Goal: Answer question/provide support: Share knowledge or assist other users

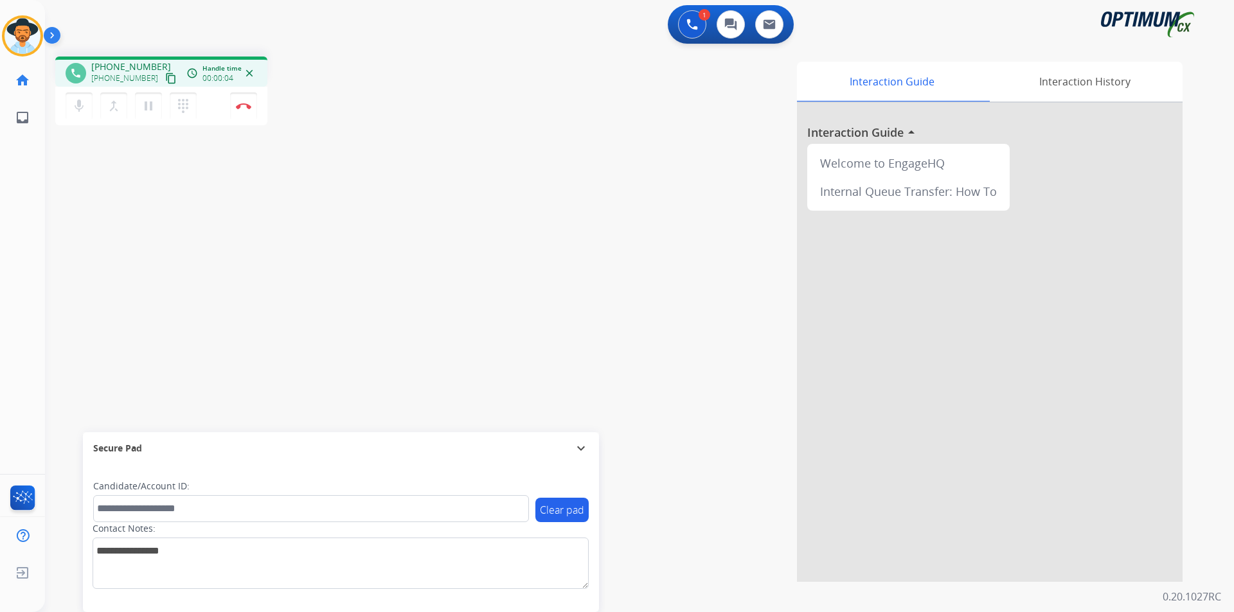
click at [146, 64] on span "[PHONE_NUMBER]" at bounding box center [131, 66] width 80 height 13
copy span "12797991530"
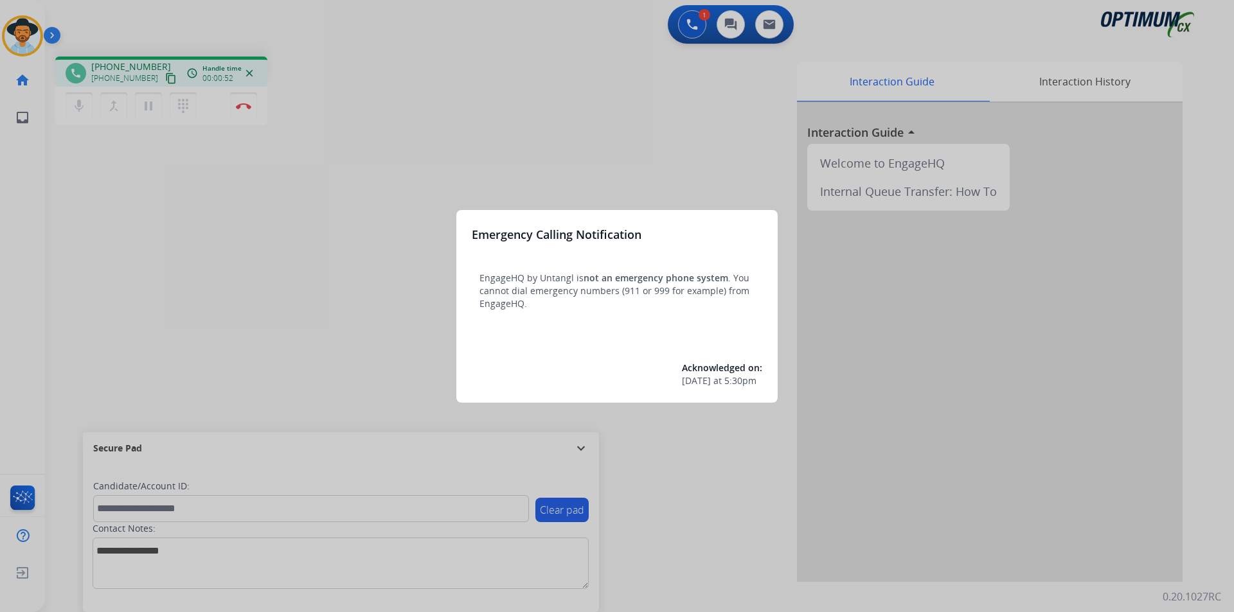
click at [387, 136] on div at bounding box center [617, 306] width 1234 height 612
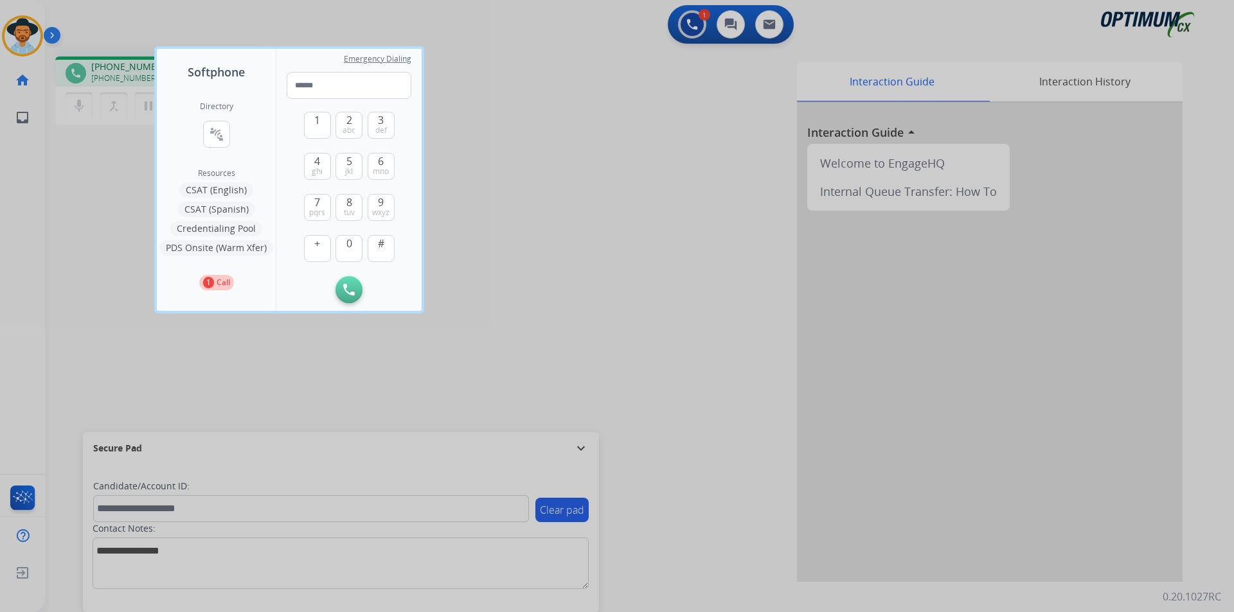
click at [524, 175] on div at bounding box center [617, 306] width 1234 height 612
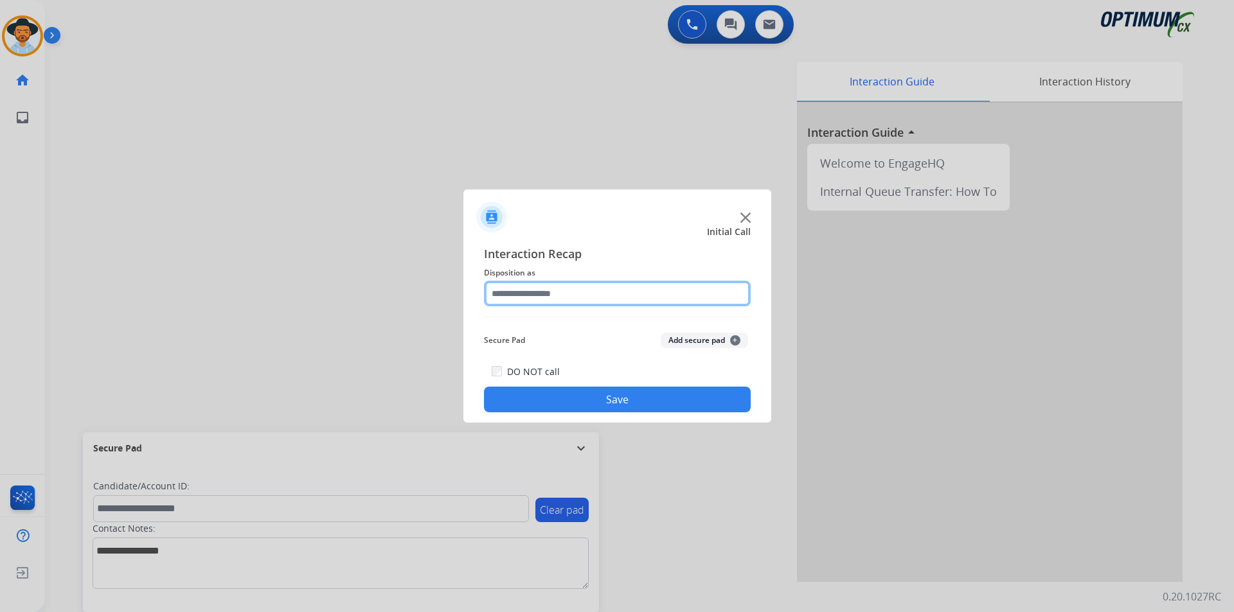
click at [718, 292] on input "text" at bounding box center [617, 294] width 267 height 26
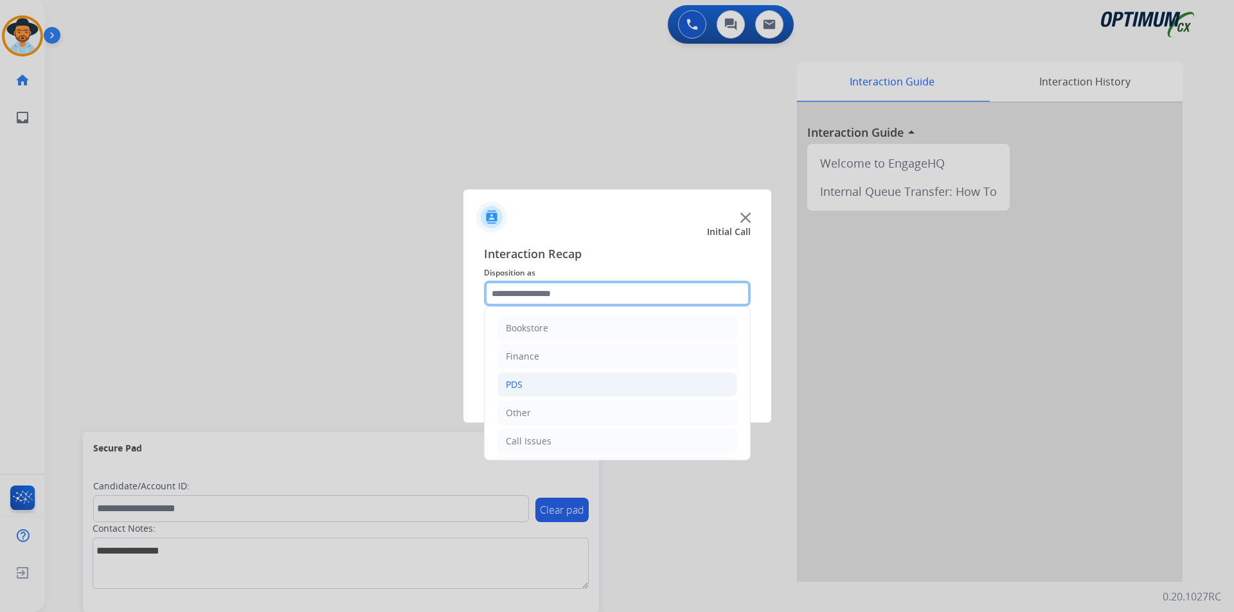
scroll to position [87, 0]
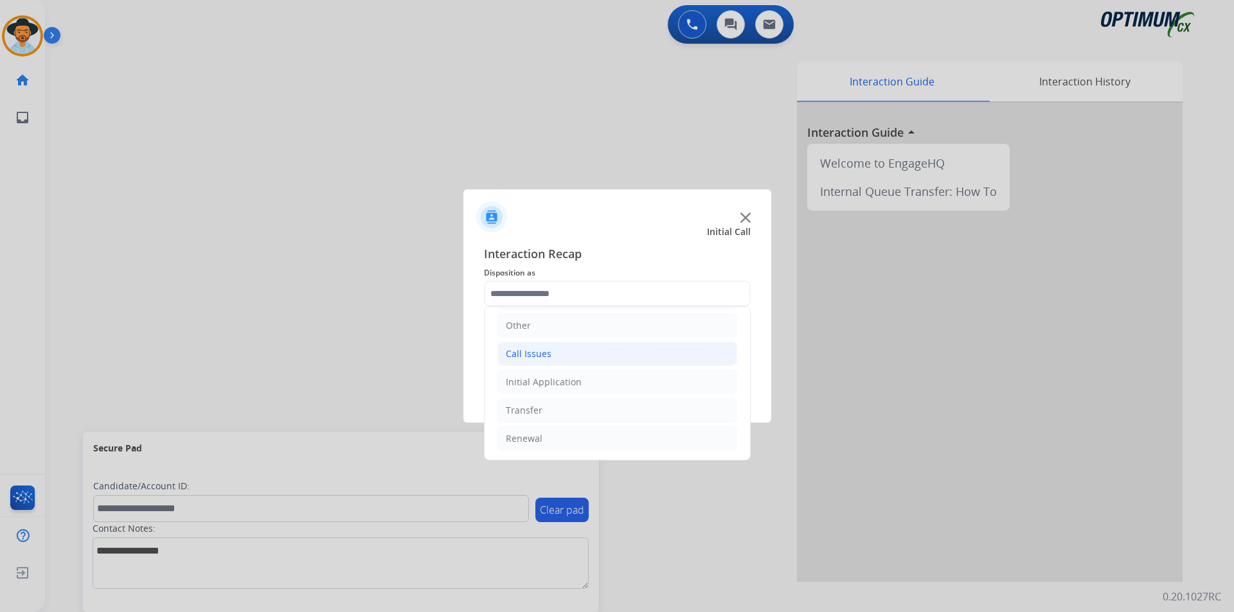
click at [601, 359] on li "Call Issues" at bounding box center [617, 354] width 240 height 24
click at [583, 409] on div "Wrong Number/Wrong Department" at bounding box center [607, 410] width 153 height 13
type input "**********"
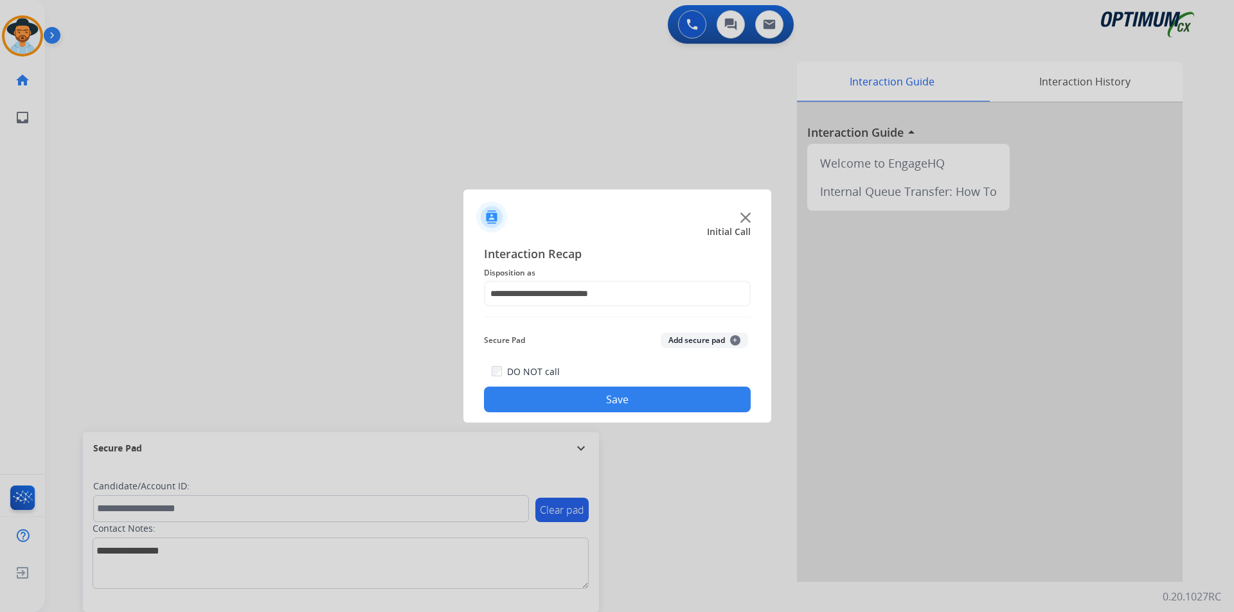
click at [587, 396] on button "Save" at bounding box center [617, 400] width 267 height 26
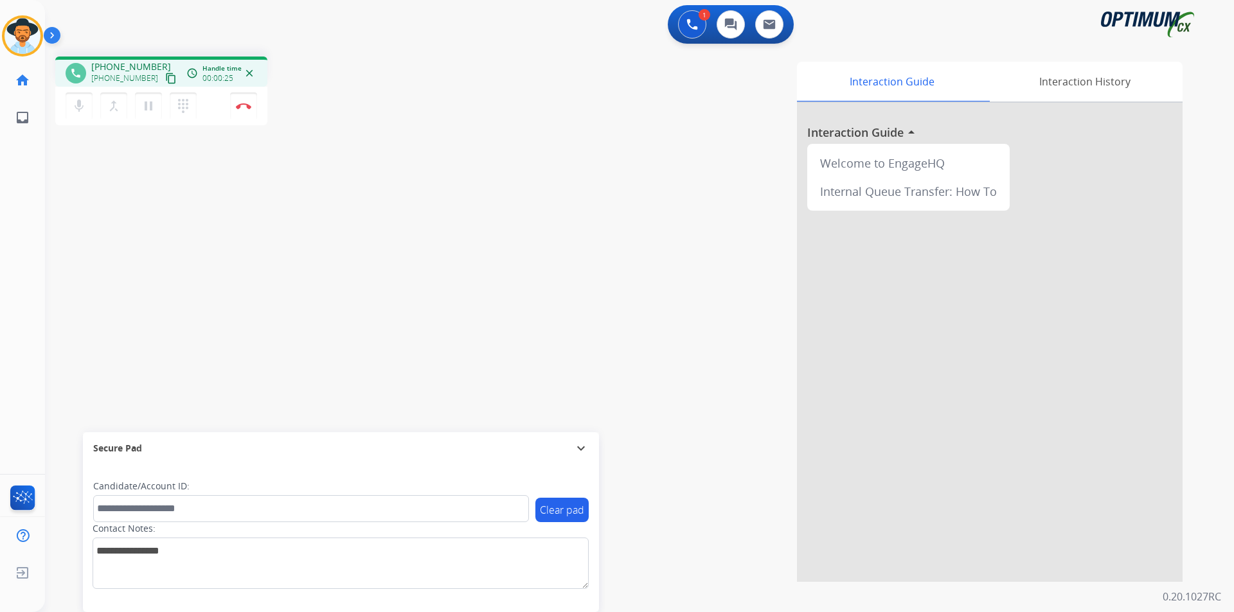
click at [120, 67] on span "[PHONE_NUMBER]" at bounding box center [131, 66] width 80 height 13
copy span "12075823110"
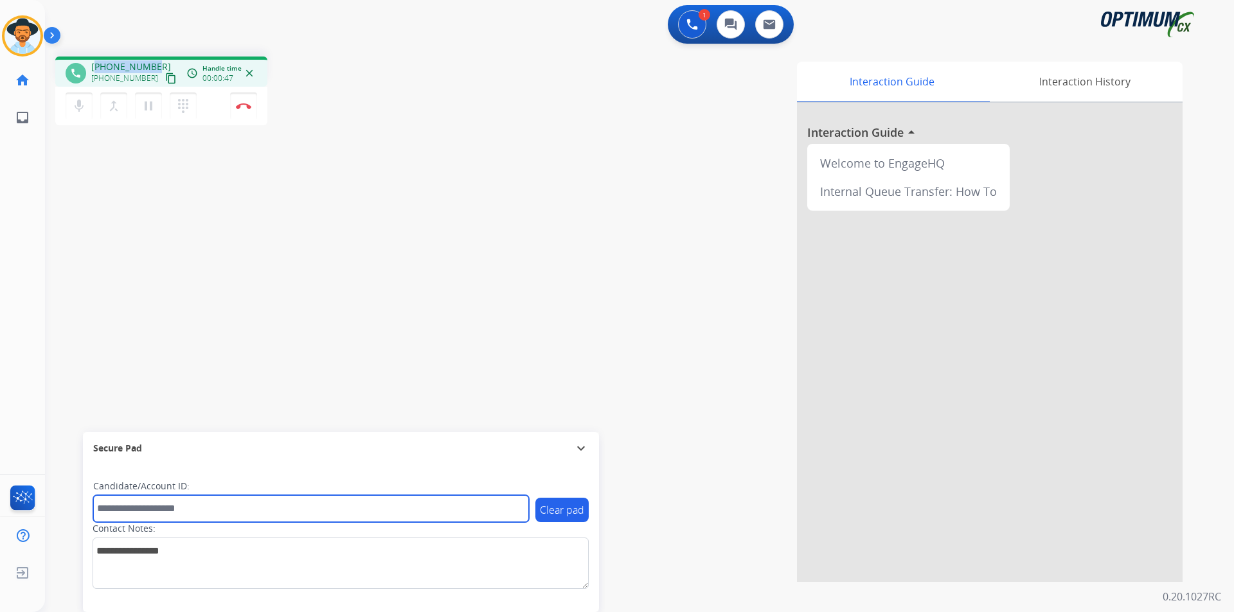
drag, startPoint x: 507, startPoint y: 508, endPoint x: 526, endPoint y: 510, distance: 19.4
click at [507, 508] on input "text" at bounding box center [311, 508] width 436 height 27
click at [127, 509] on input "**********" at bounding box center [311, 508] width 436 height 27
type input "**********"
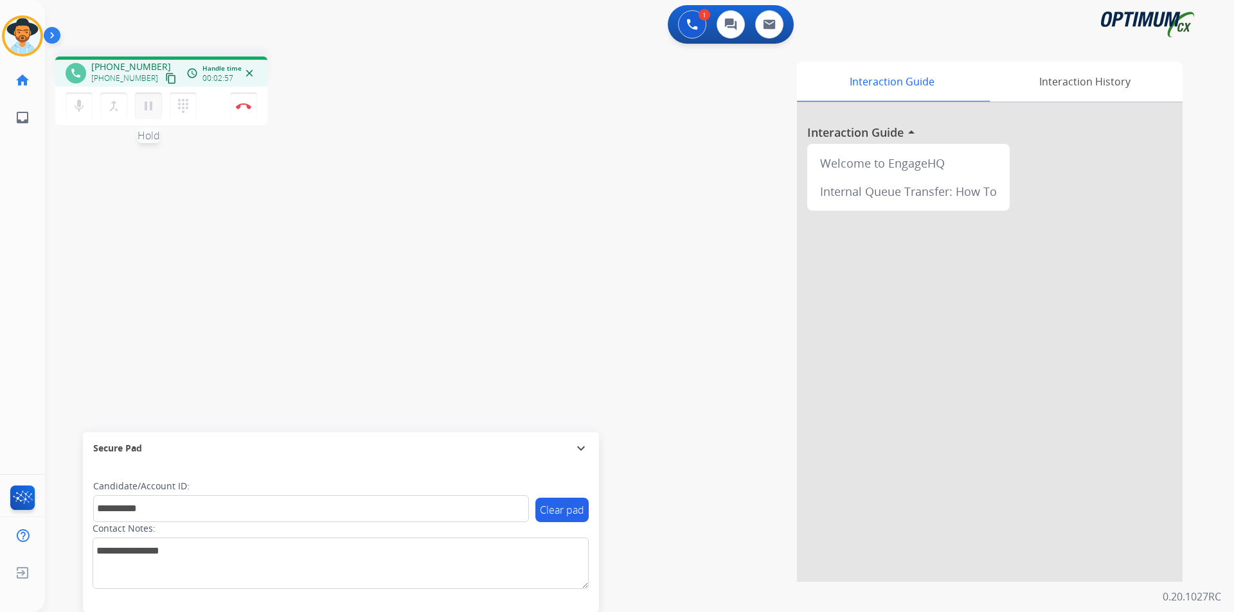
click at [143, 109] on mat-icon "pause" at bounding box center [148, 105] width 15 height 15
click at [156, 109] on mat-icon "play_arrow" at bounding box center [148, 105] width 15 height 15
click at [244, 110] on button "Disconnect" at bounding box center [243, 106] width 27 height 27
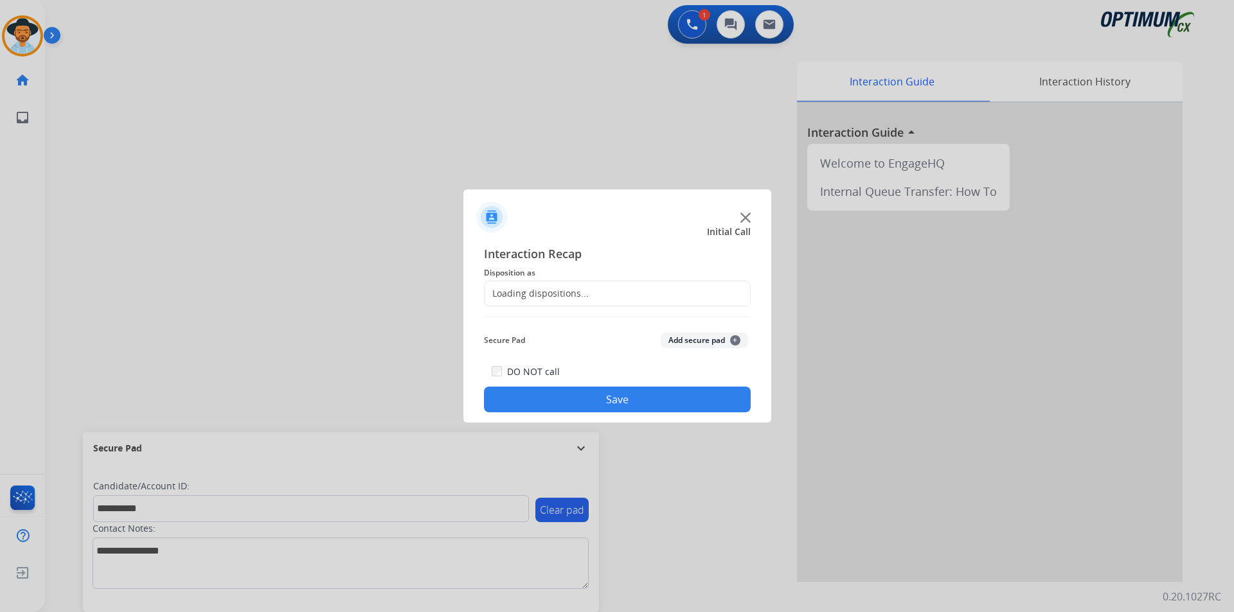
click at [544, 290] on div "Loading dispositions..." at bounding box center [537, 293] width 104 height 13
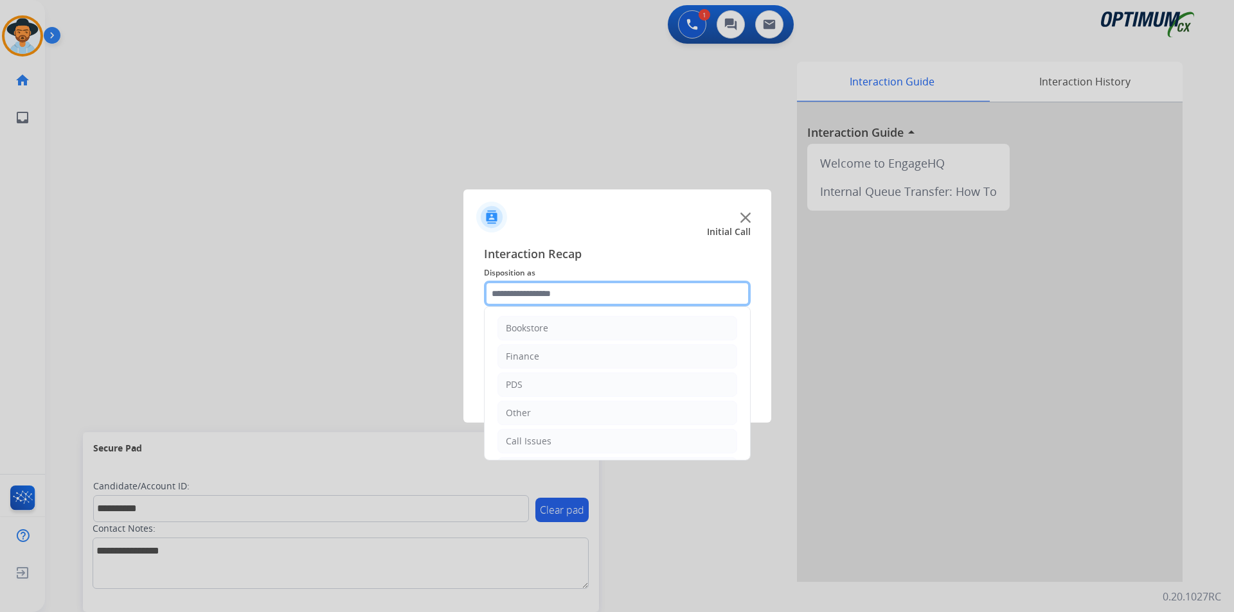
click at [567, 296] on input "text" at bounding box center [617, 294] width 267 height 26
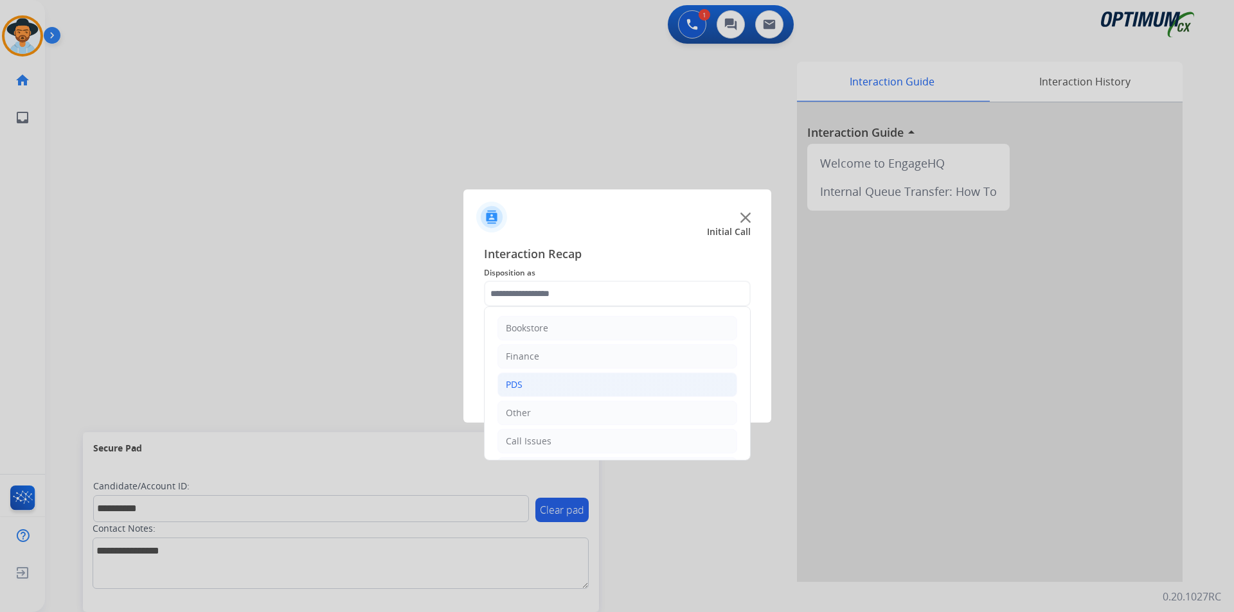
click at [538, 376] on li "PDS" at bounding box center [617, 385] width 240 height 24
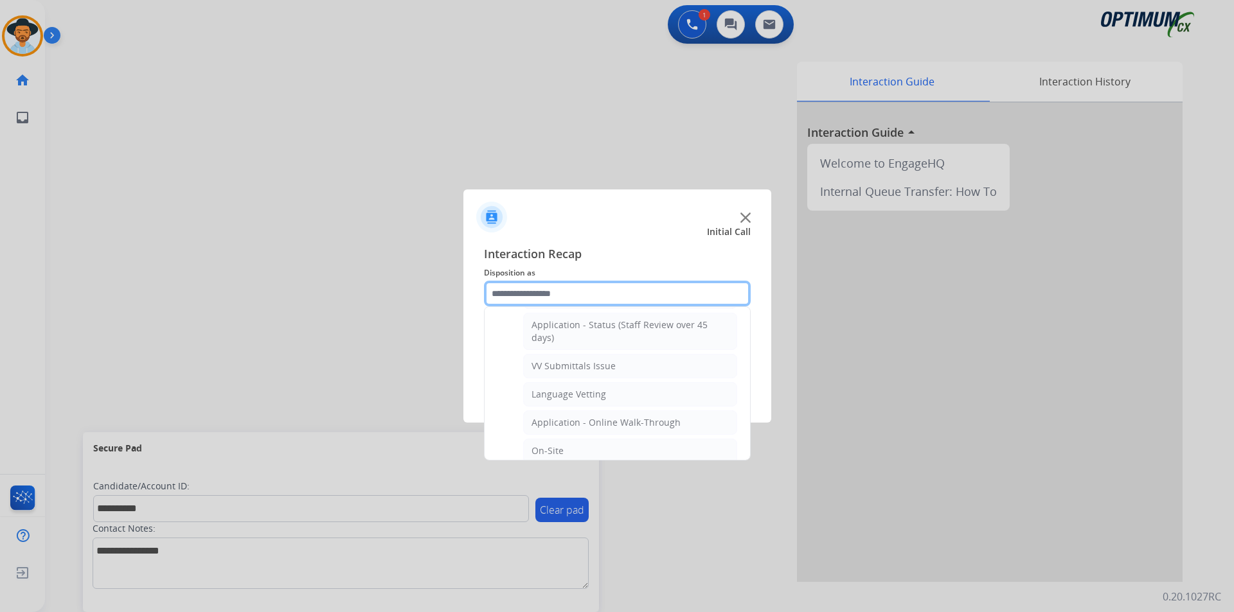
scroll to position [452, 0]
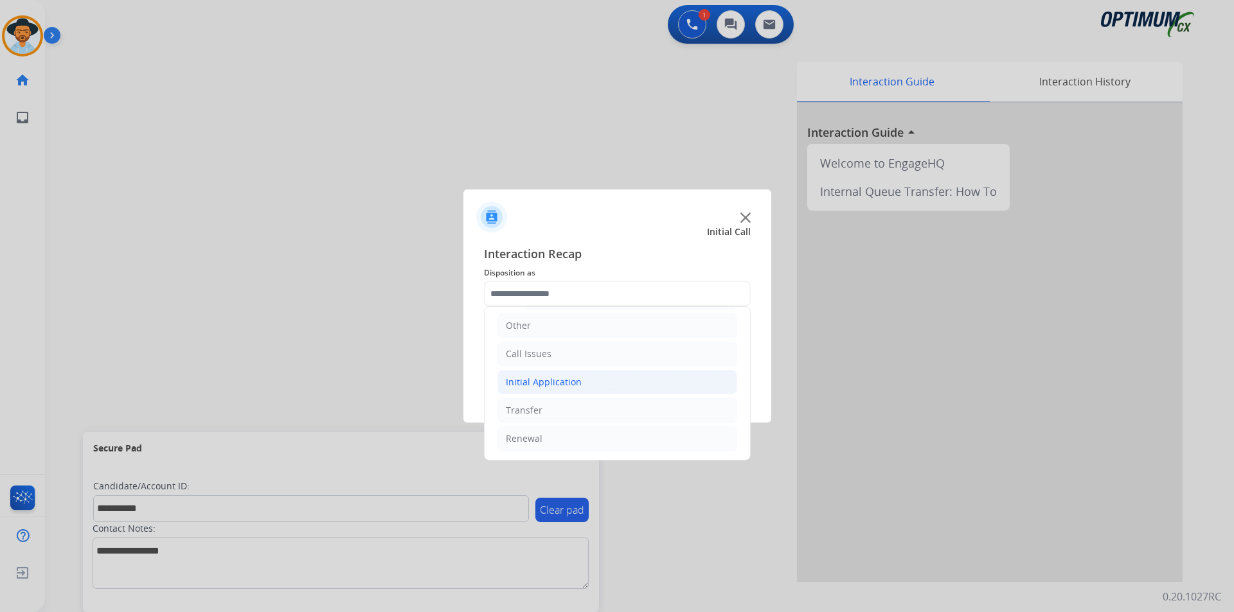
click at [580, 378] on div "Initial Application" at bounding box center [544, 382] width 76 height 13
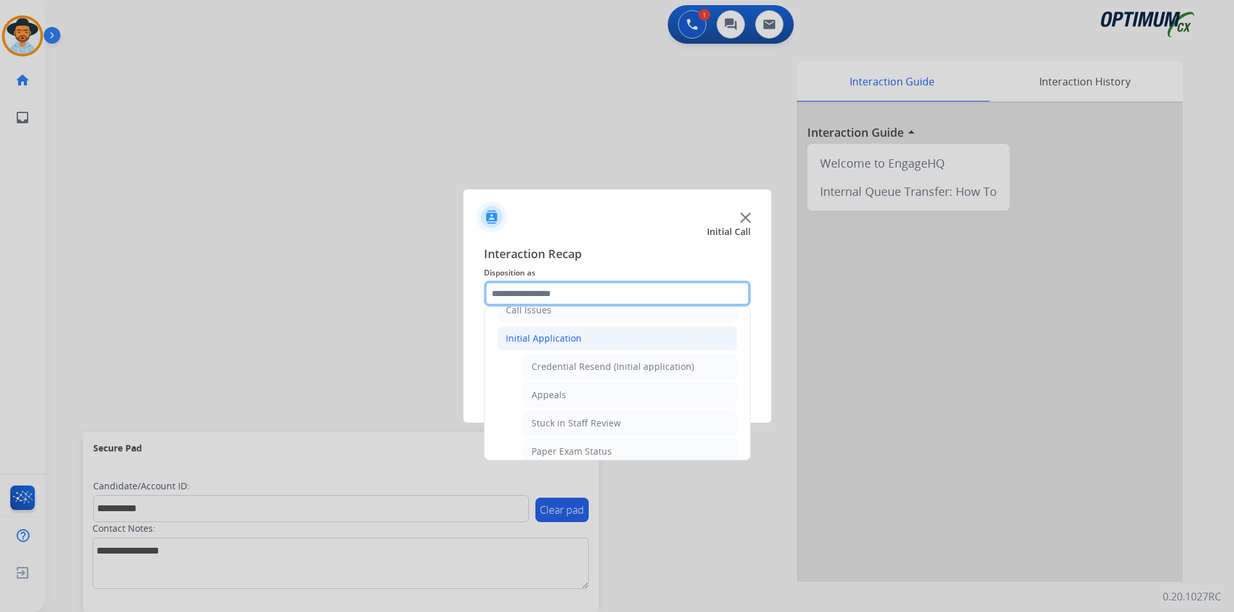
scroll to position [0, 0]
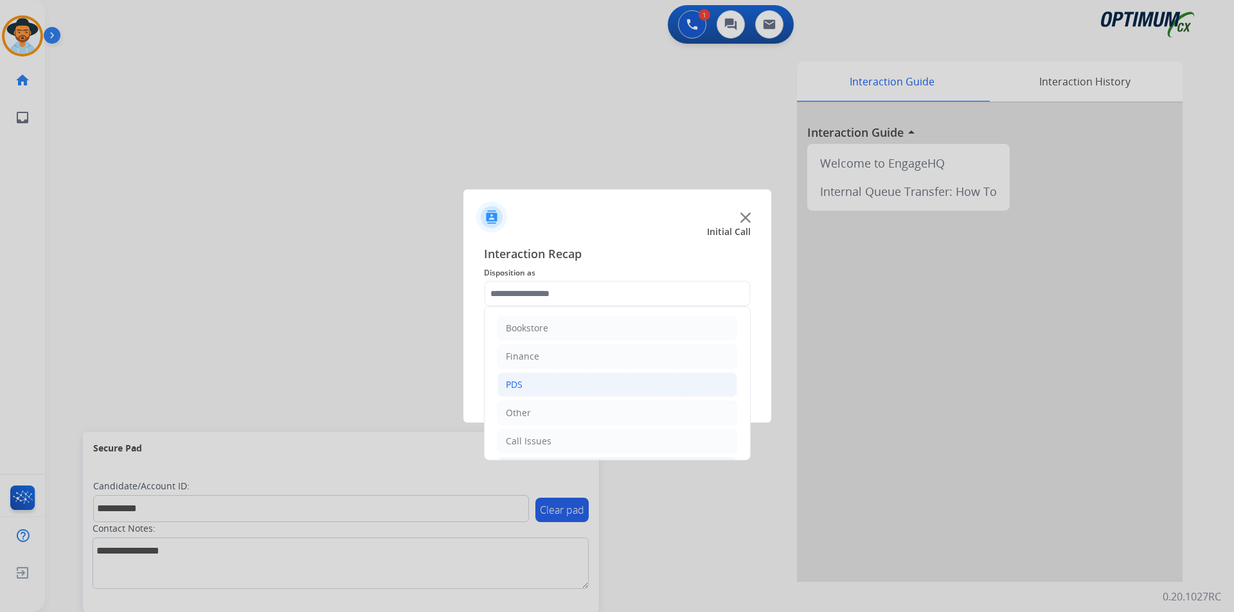
click at [537, 387] on li "PDS" at bounding box center [617, 385] width 240 height 24
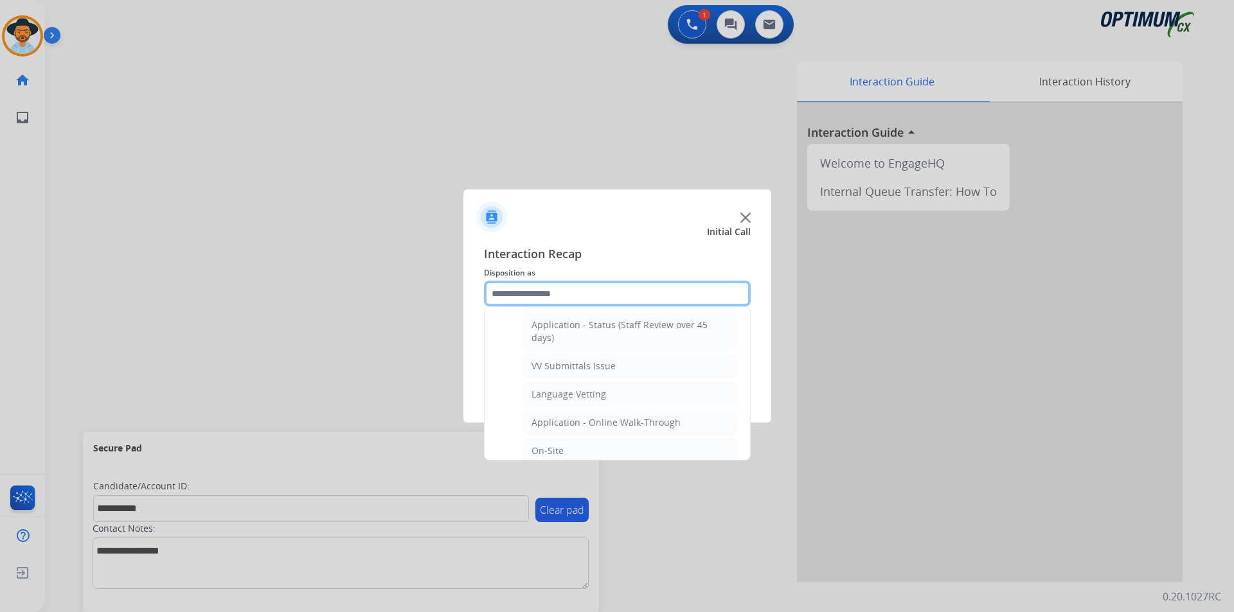
scroll to position [321, 0]
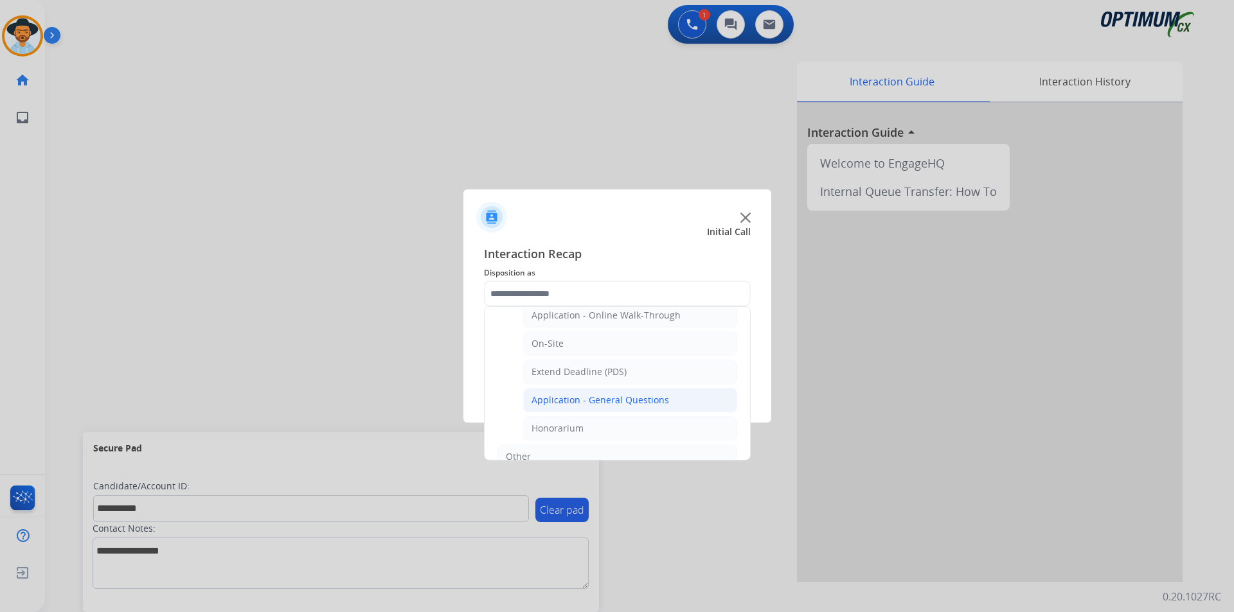
click at [578, 395] on div "Application - General Questions" at bounding box center [600, 400] width 138 height 13
type input "**********"
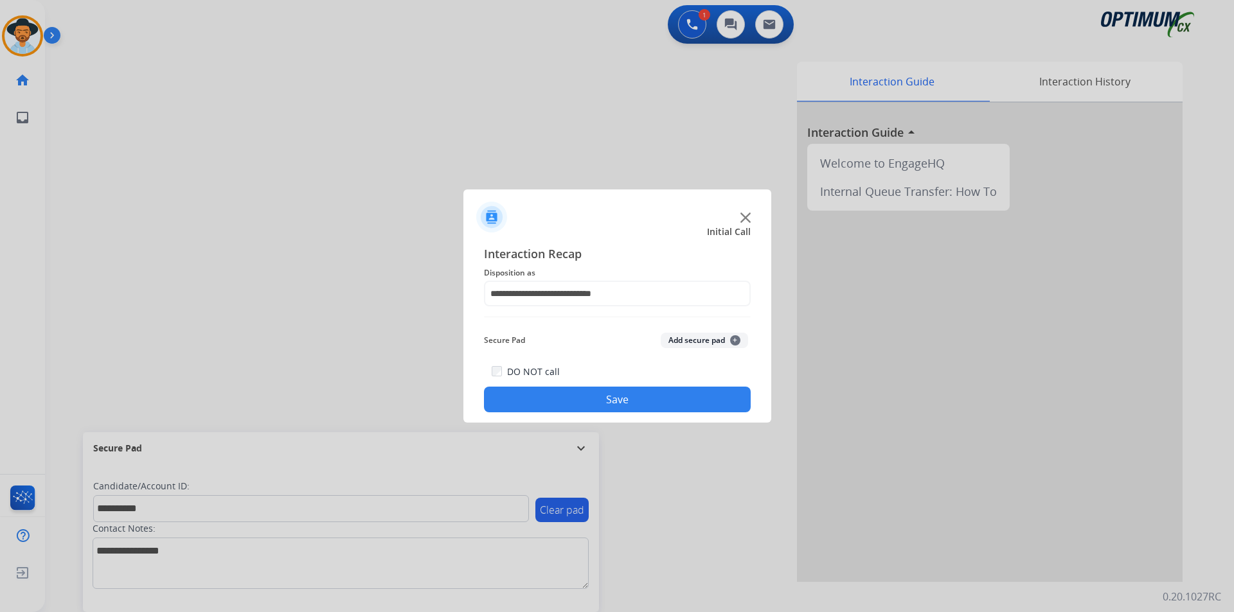
click at [571, 395] on button "Save" at bounding box center [617, 400] width 267 height 26
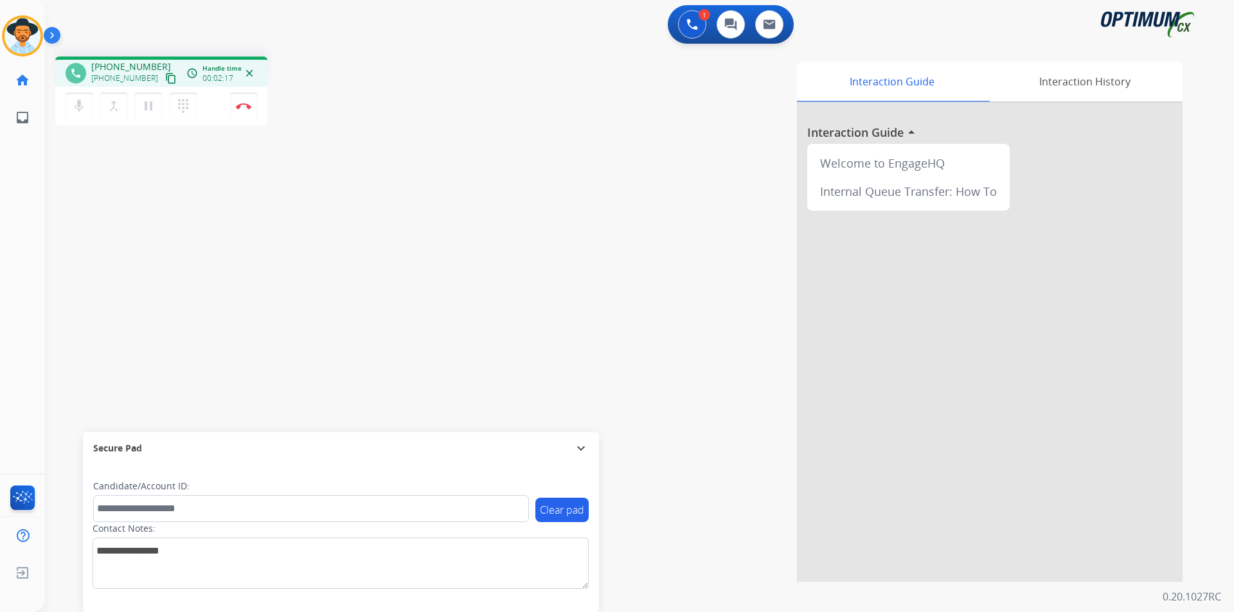
click at [382, 45] on div "1 Voice Interactions 0 Chat Interactions 0 Email Interactions" at bounding box center [631, 25] width 1143 height 41
click at [135, 69] on span "[PHONE_NUMBER]" at bounding box center [131, 66] width 80 height 13
copy span "17875064238"
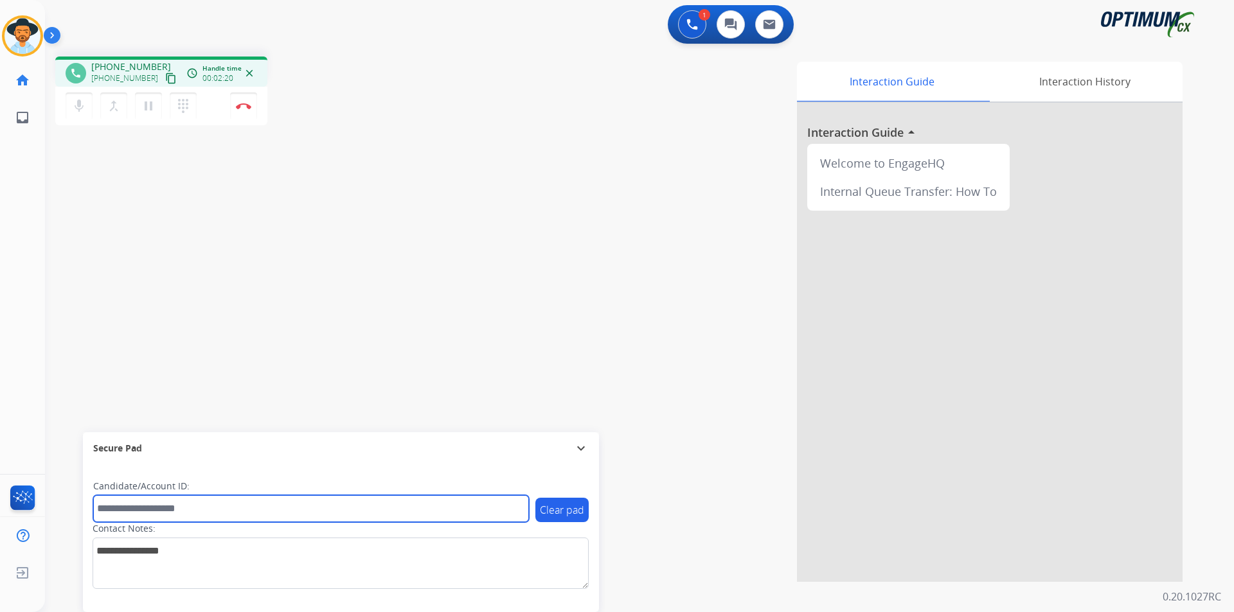
click at [371, 506] on input "text" at bounding box center [311, 508] width 436 height 27
paste input "**********"
type input "**********"
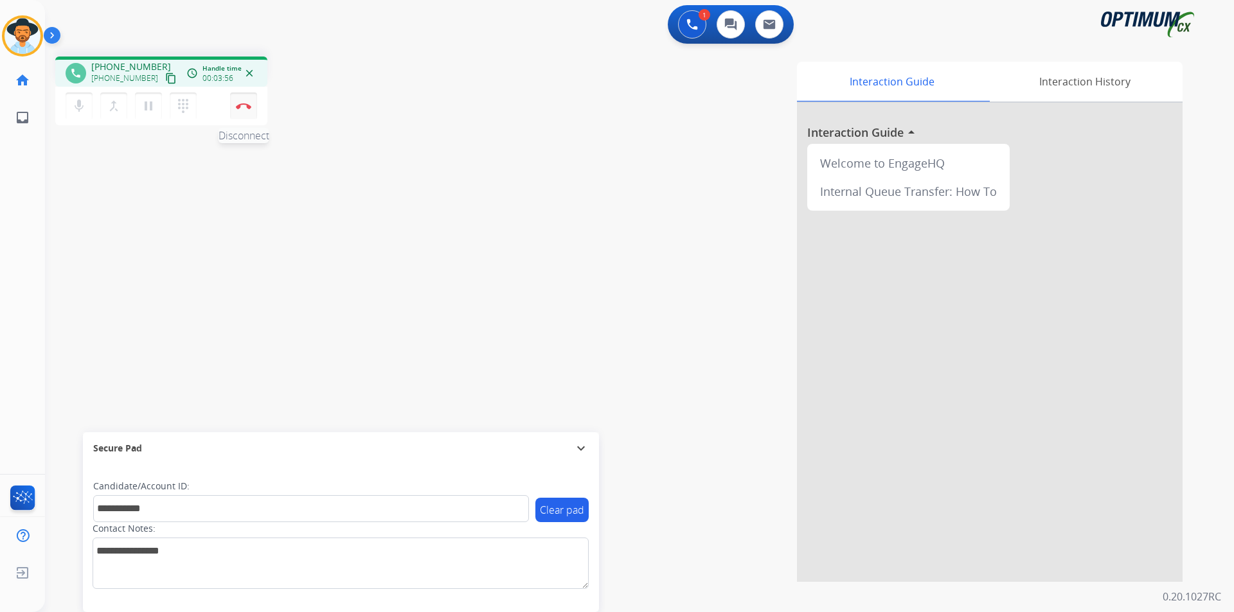
click at [246, 109] on button "Disconnect" at bounding box center [243, 106] width 27 height 27
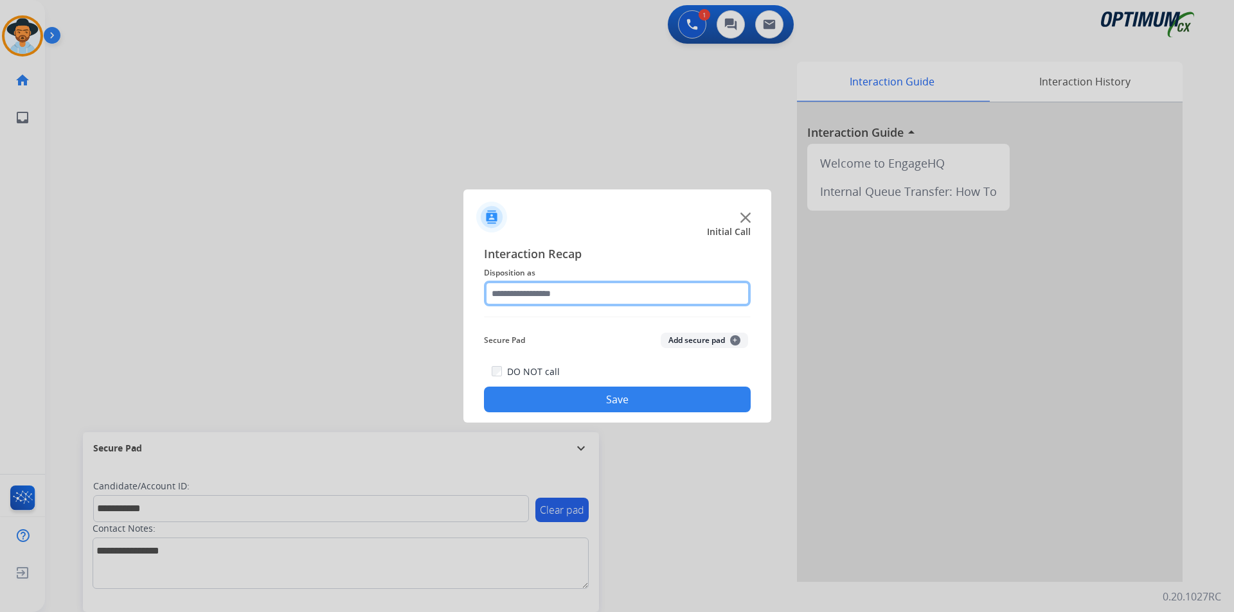
click at [649, 292] on input "text" at bounding box center [617, 294] width 267 height 26
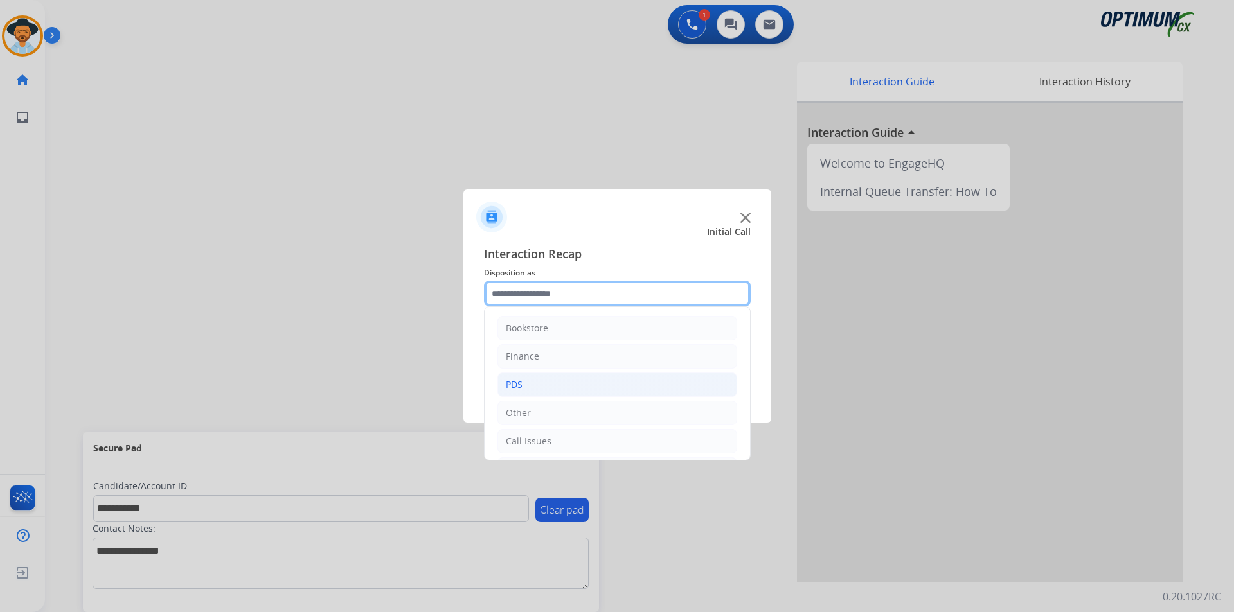
scroll to position [87, 0]
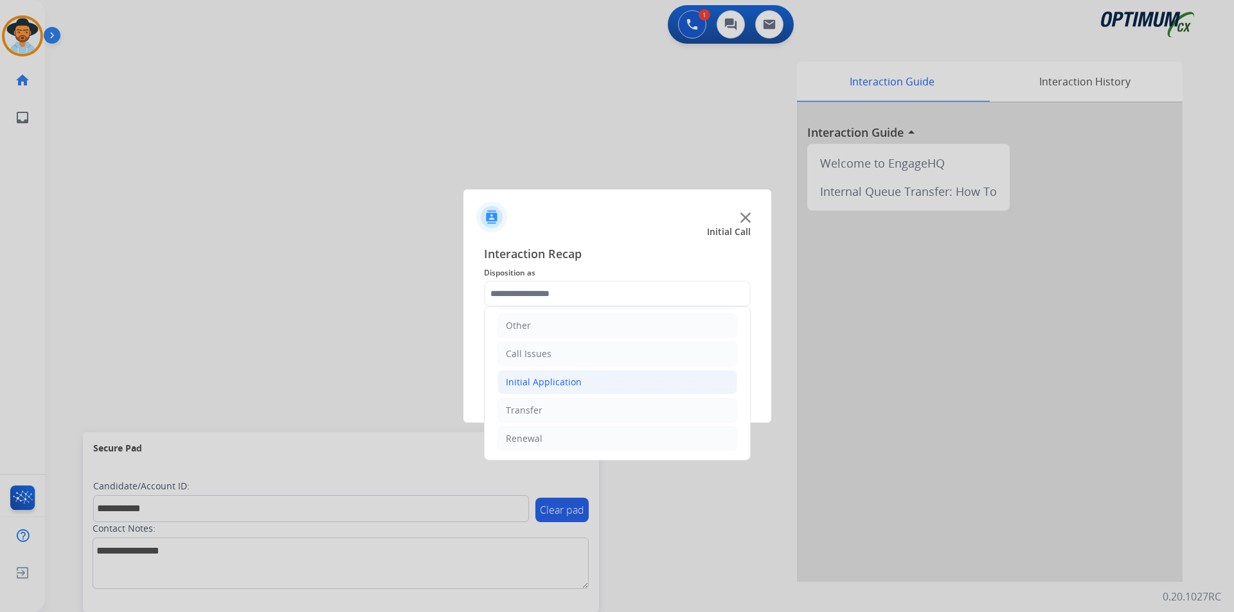
click at [603, 380] on li "Initial Application" at bounding box center [617, 382] width 240 height 24
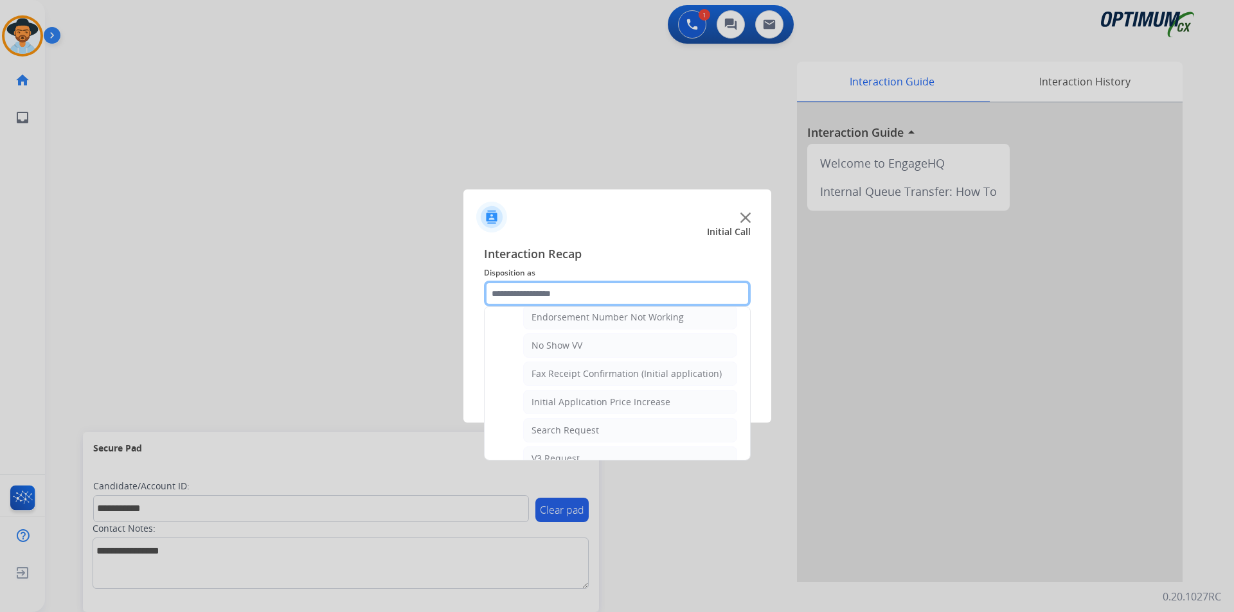
scroll to position [149, 0]
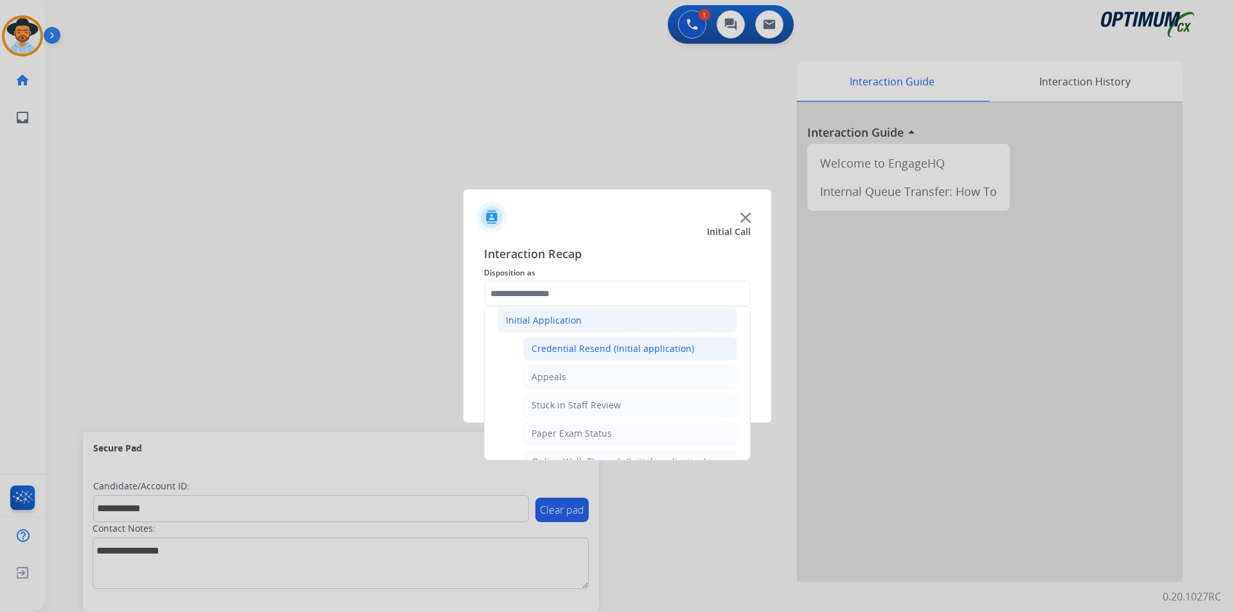
click at [609, 350] on div "Credential Resend (Initial application)" at bounding box center [612, 349] width 163 height 13
type input "**********"
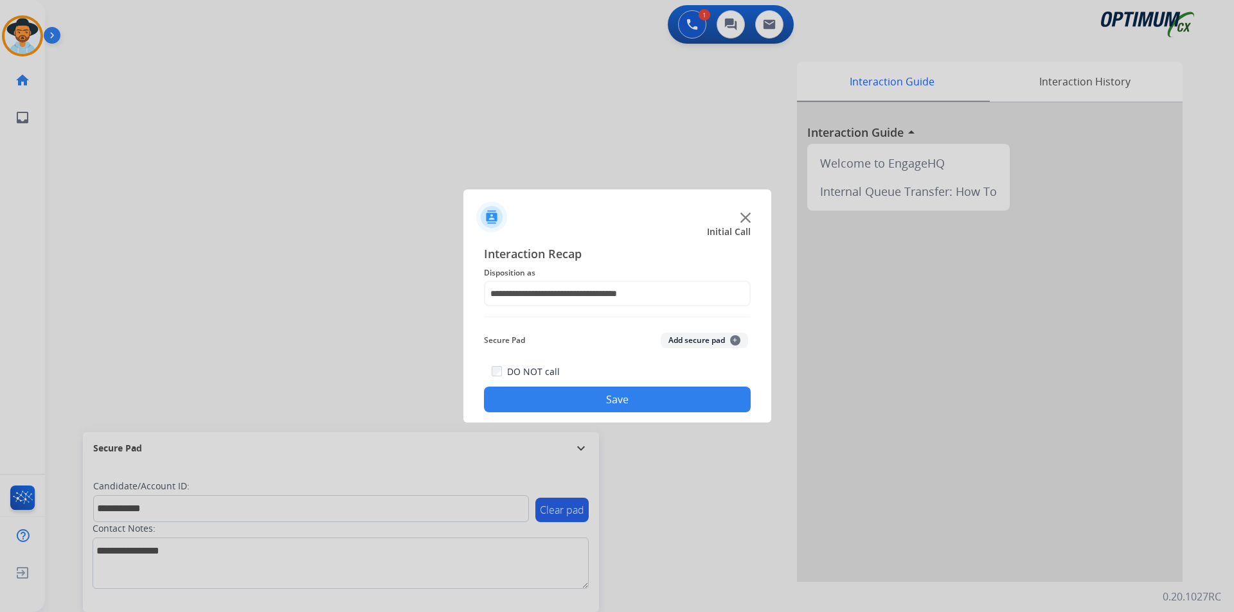
click at [576, 398] on button "Save" at bounding box center [617, 400] width 267 height 26
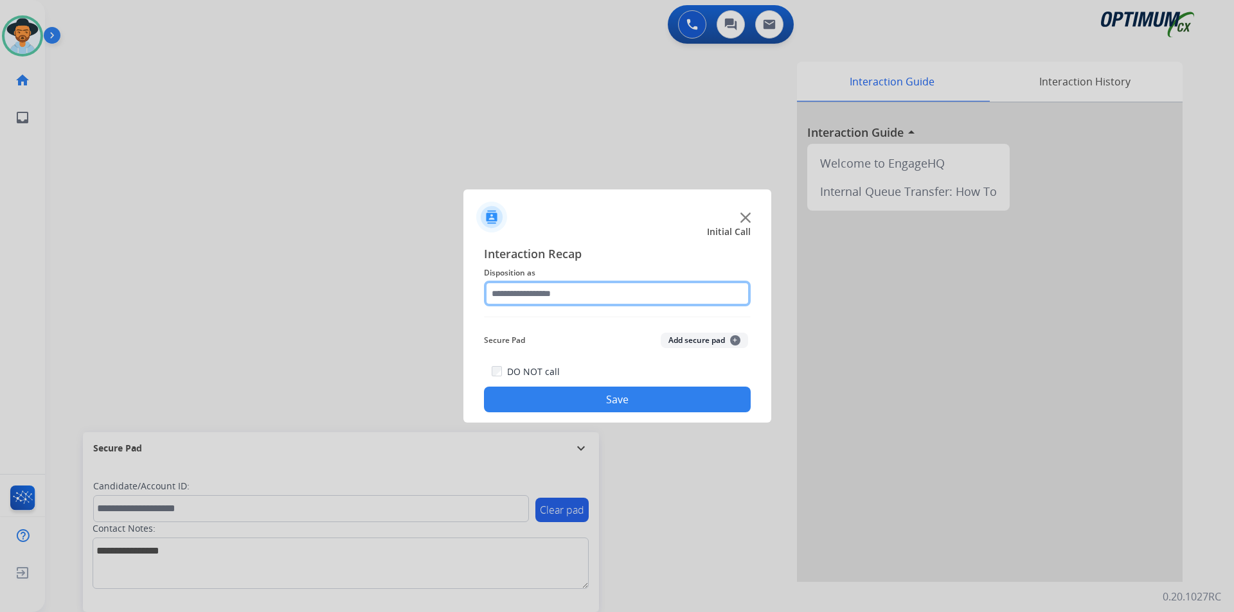
click at [520, 296] on input "text" at bounding box center [617, 294] width 267 height 26
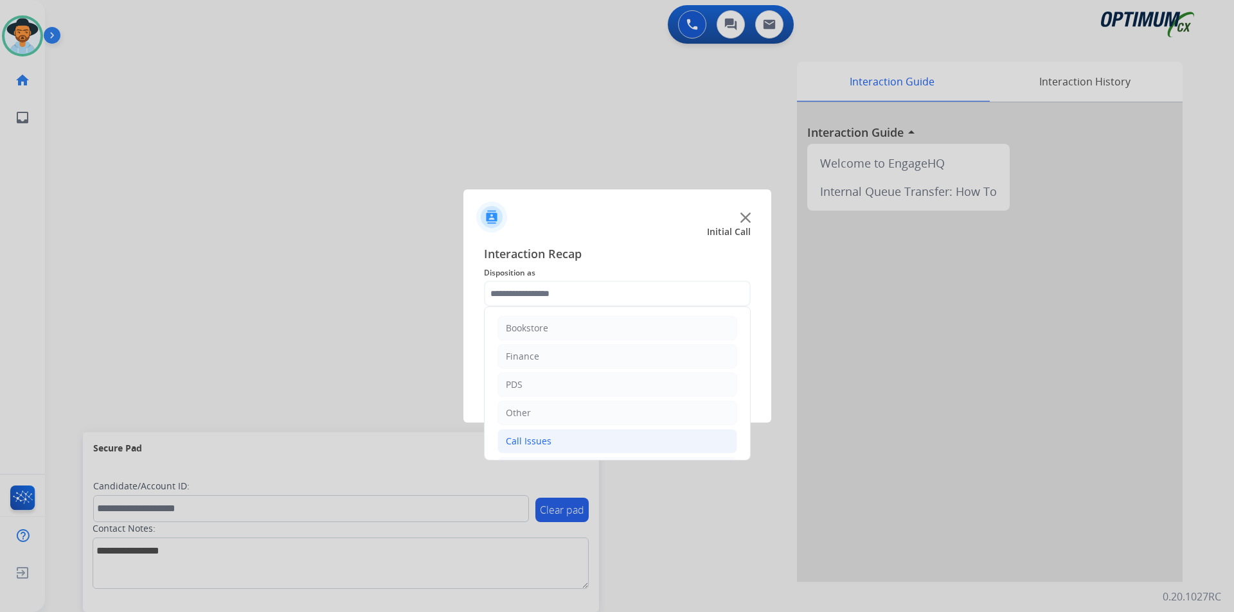
click at [528, 445] on div "Call Issues" at bounding box center [529, 441] width 46 height 13
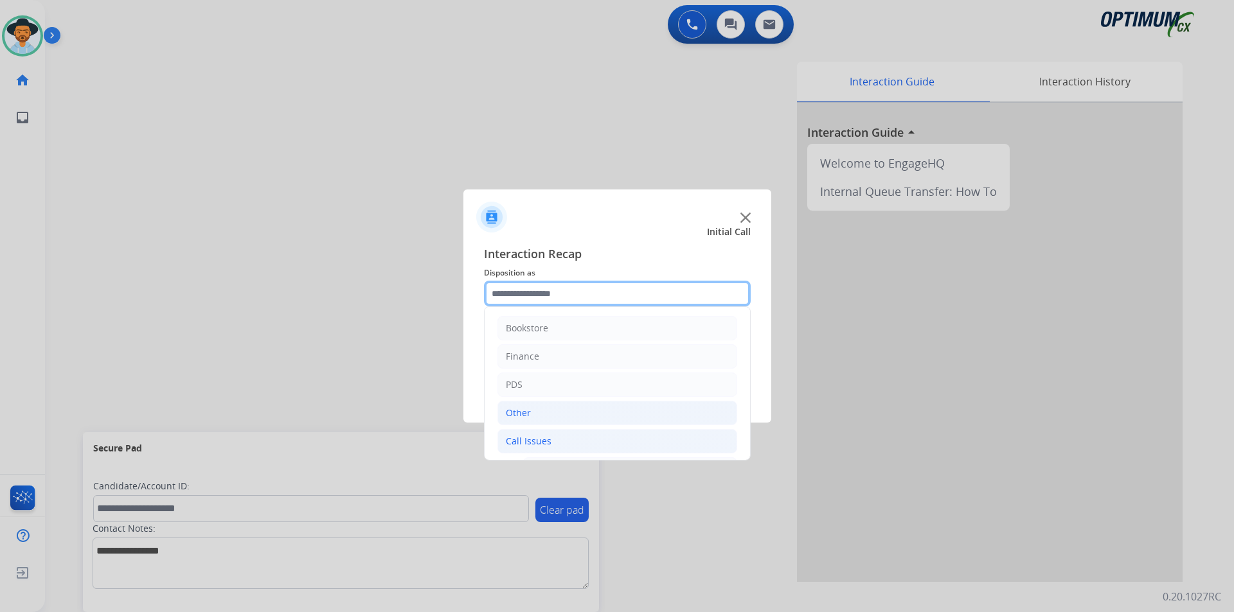
scroll to position [214, 0]
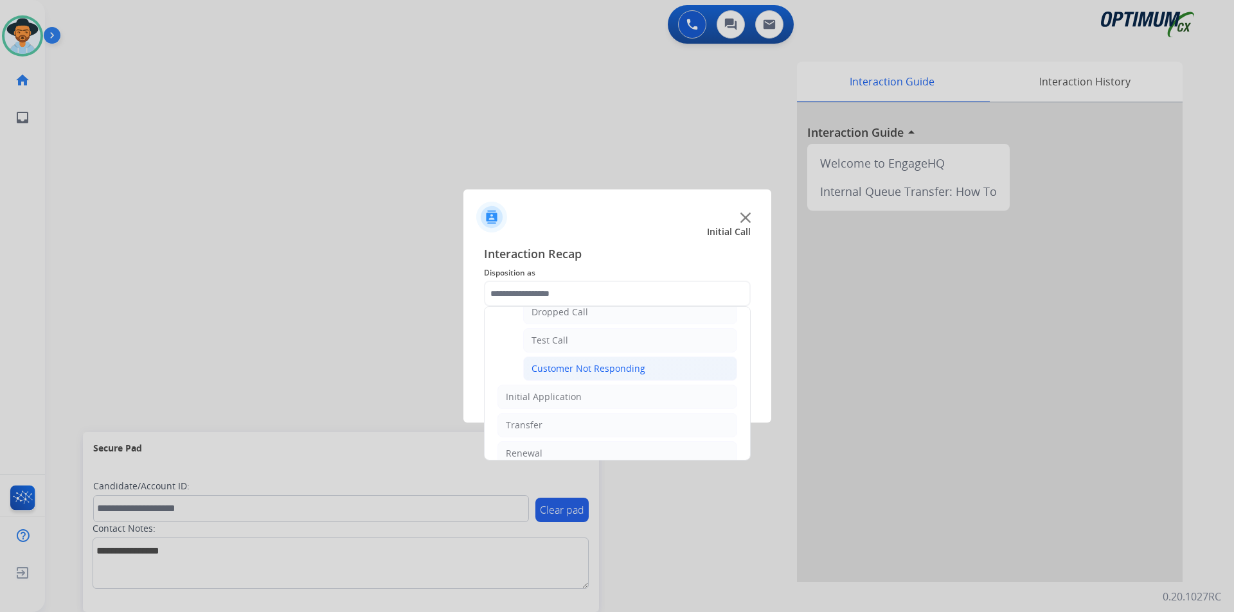
click at [543, 368] on div "Customer Not Responding" at bounding box center [588, 368] width 114 height 13
type input "**********"
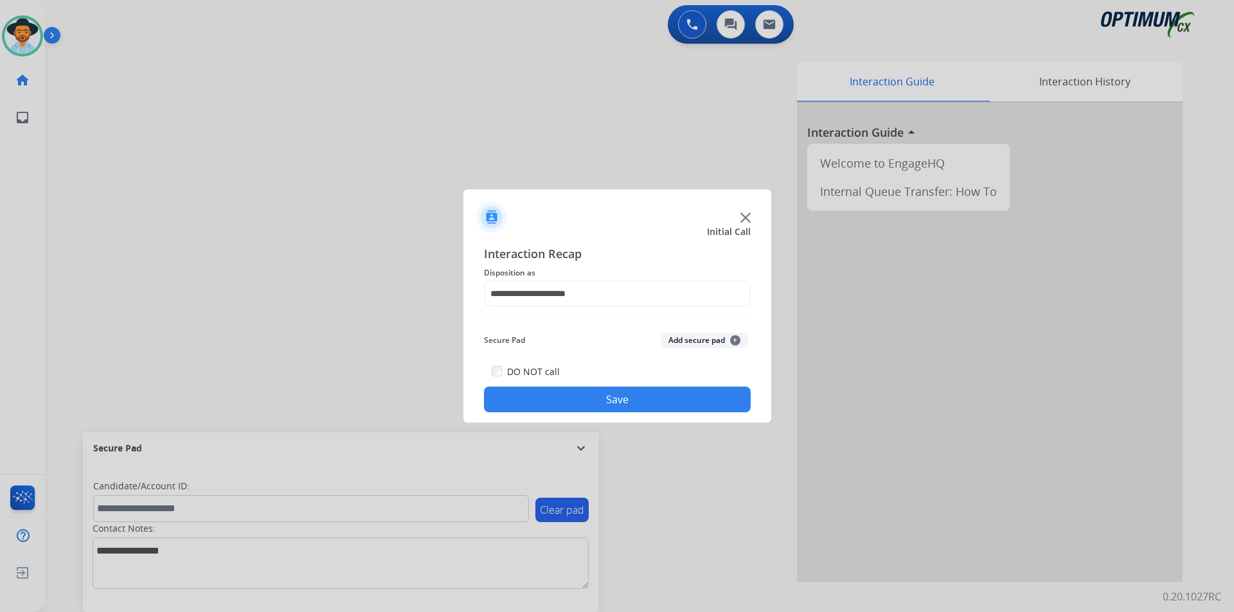
click at [531, 400] on button "Save" at bounding box center [617, 400] width 267 height 26
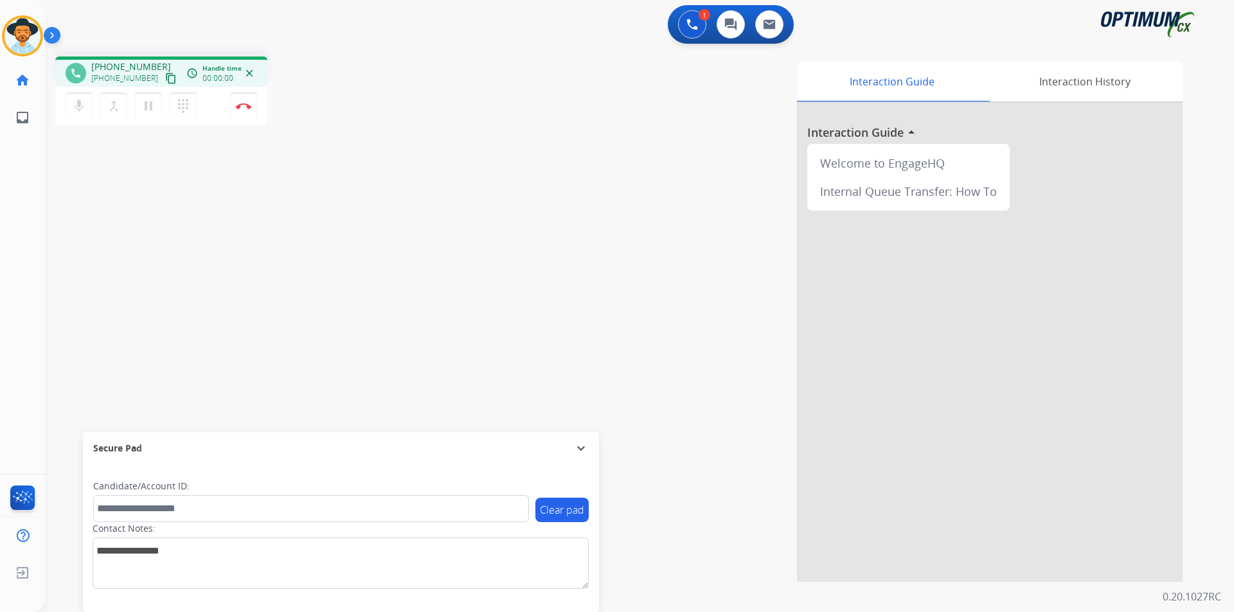
click at [634, 110] on div "Interaction Guide Interaction History Interaction Guide arrow_drop_up Welcome t…" at bounding box center [803, 322] width 757 height 521
click at [129, 66] on span "+12023213437" at bounding box center [131, 66] width 80 height 13
copy span "12023213437"
click at [146, 111] on mat-icon "pause" at bounding box center [148, 105] width 15 height 15
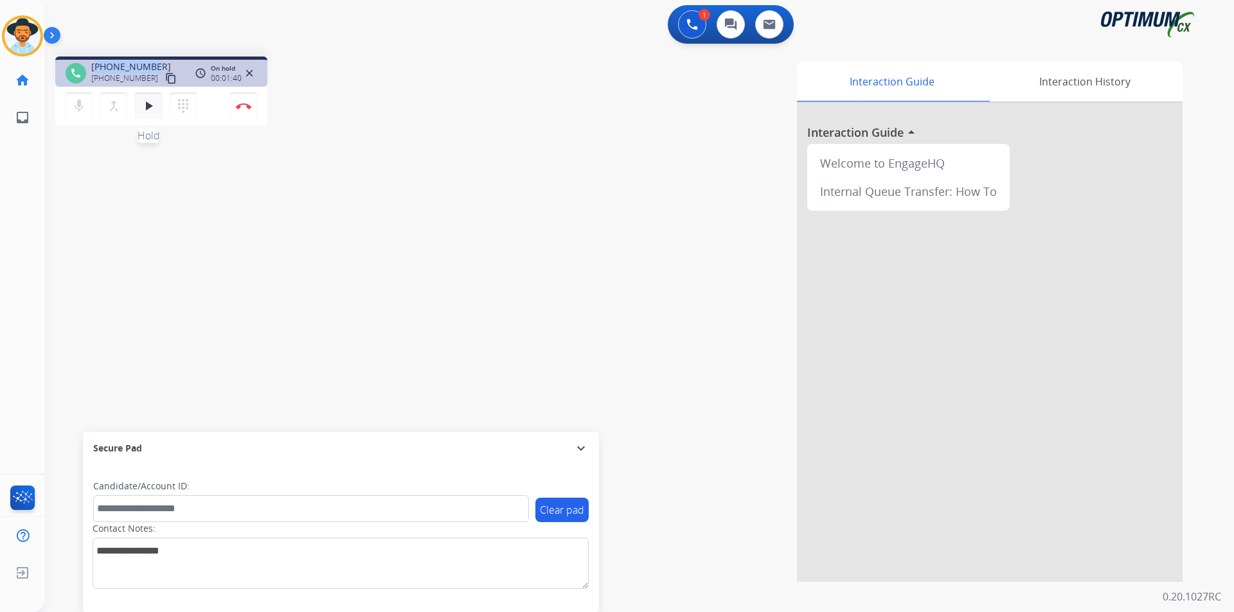
click at [147, 111] on mat-icon "play_arrow" at bounding box center [148, 105] width 15 height 15
copy span "12023213437"
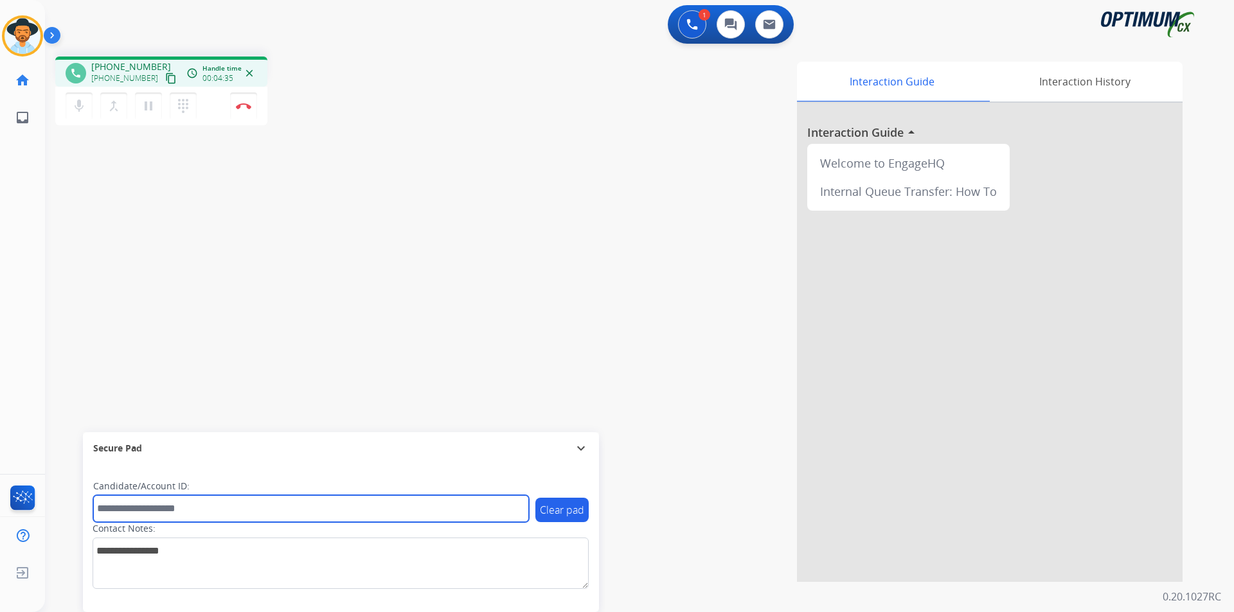
click at [332, 505] on input "text" at bounding box center [311, 508] width 436 height 27
paste input "**********"
type input "**********"
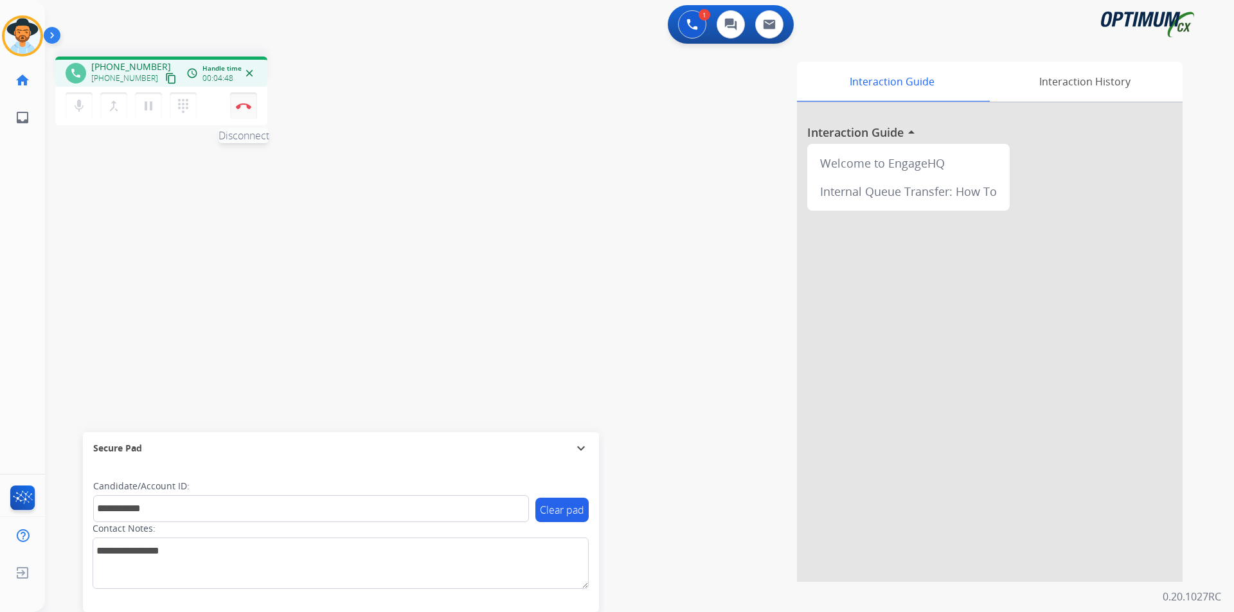
click at [239, 110] on button "Disconnect" at bounding box center [243, 106] width 27 height 27
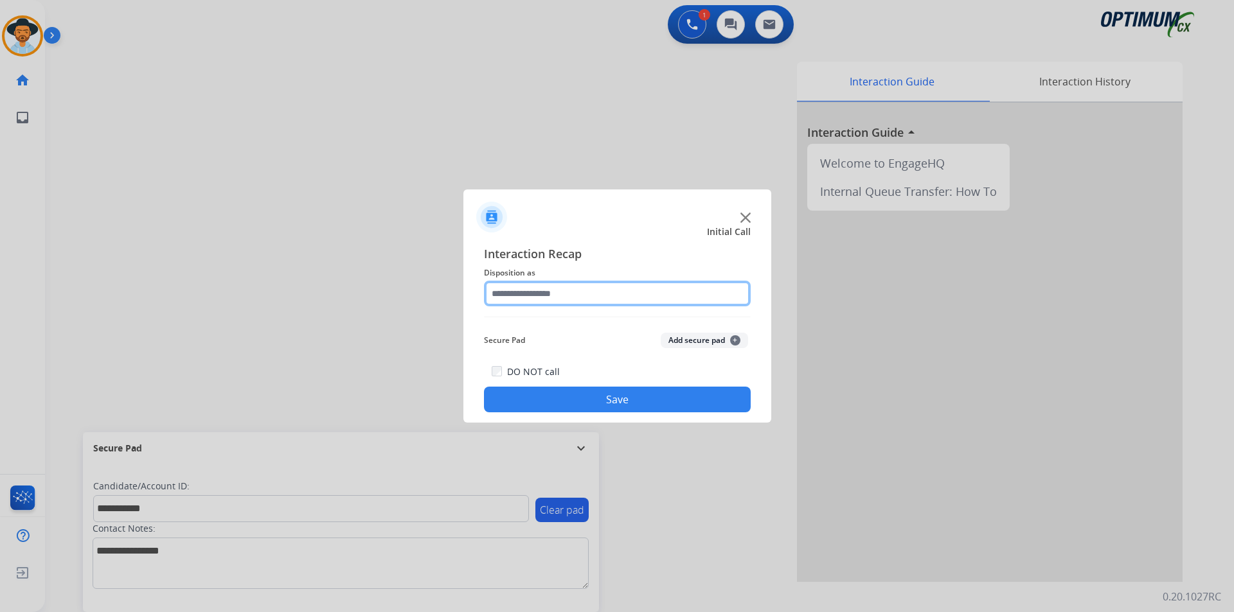
click at [643, 305] on input "text" at bounding box center [617, 294] width 267 height 26
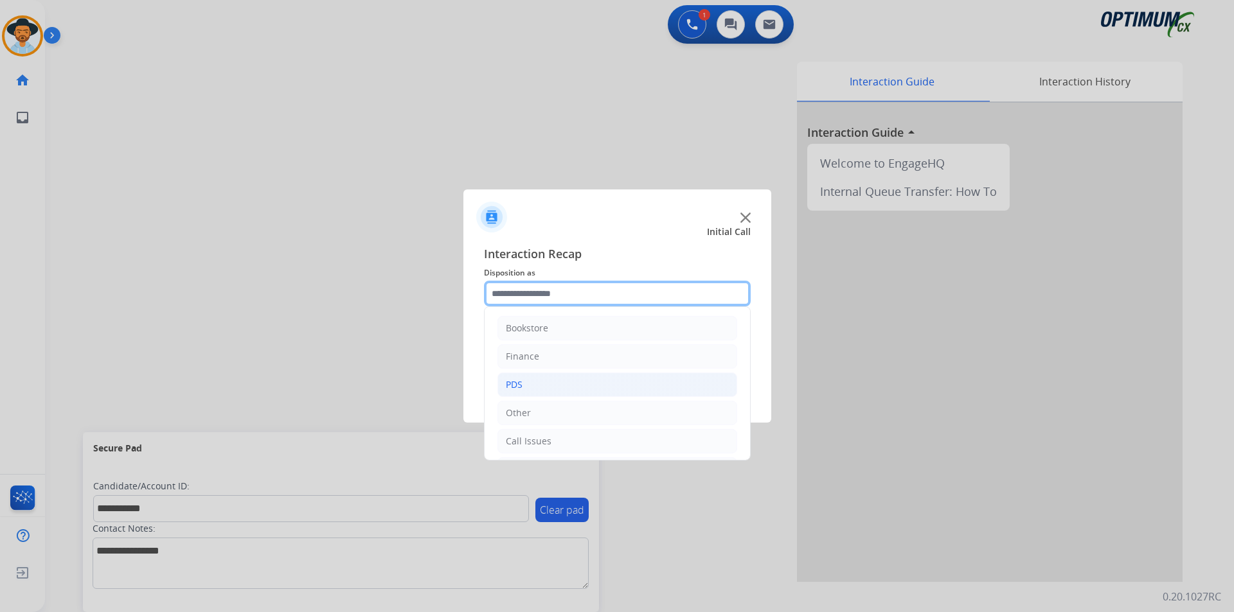
scroll to position [87, 0]
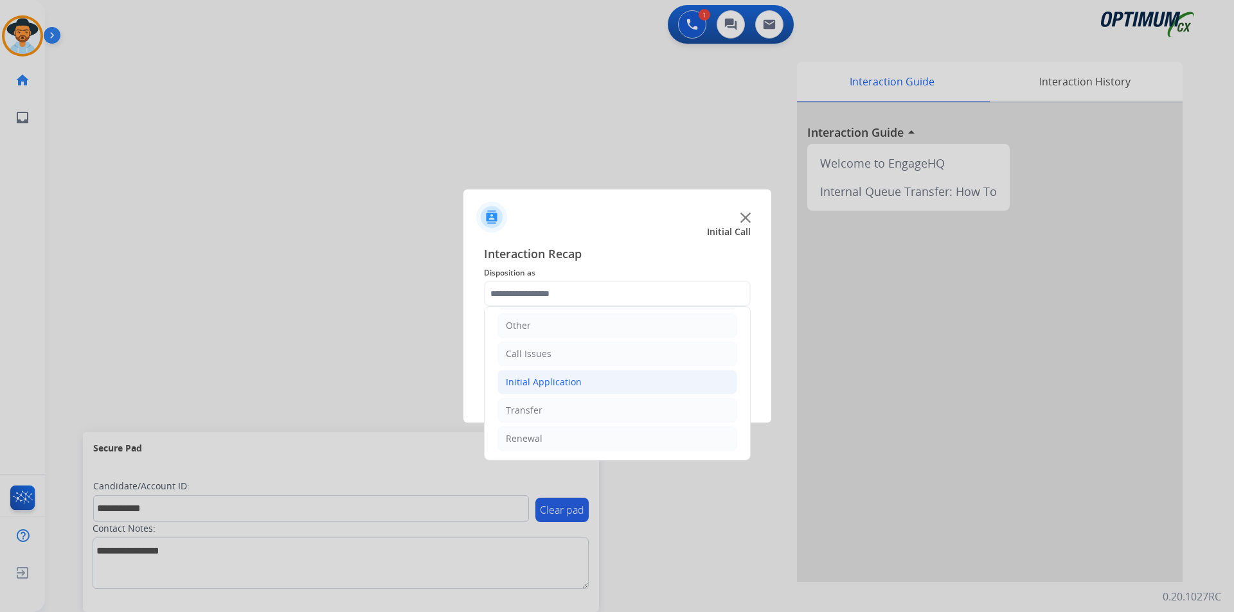
click at [620, 375] on li "Initial Application" at bounding box center [617, 382] width 240 height 24
click at [599, 407] on div "Credential Resend (Initial application)" at bounding box center [612, 410] width 163 height 13
type input "**********"
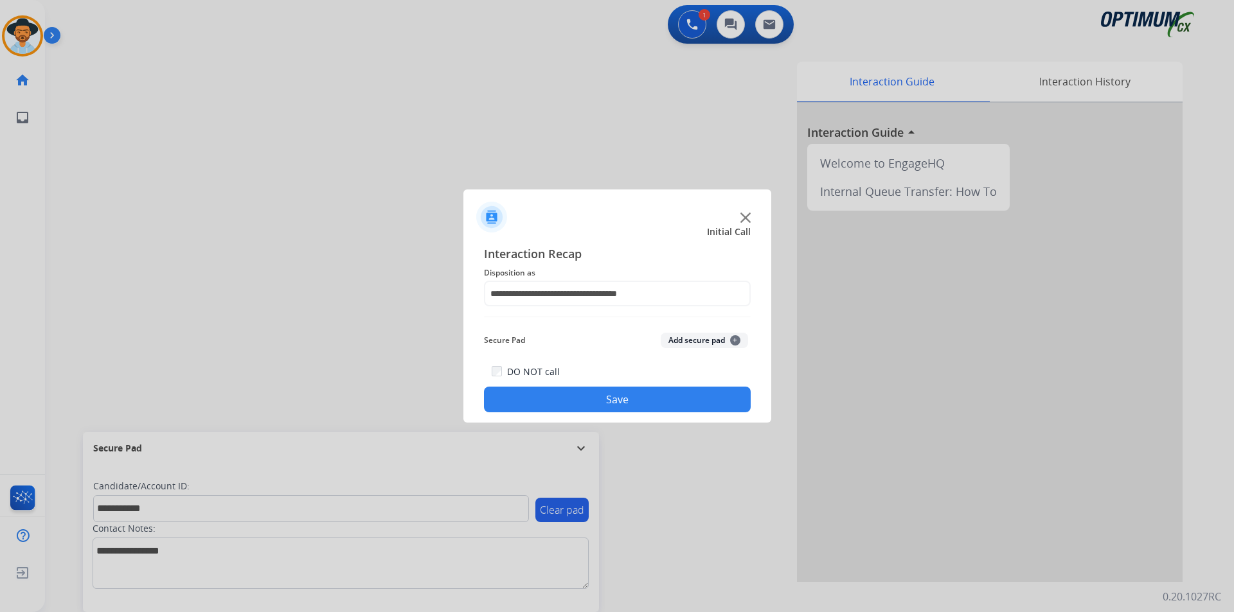
click at [590, 406] on button "Save" at bounding box center [617, 400] width 267 height 26
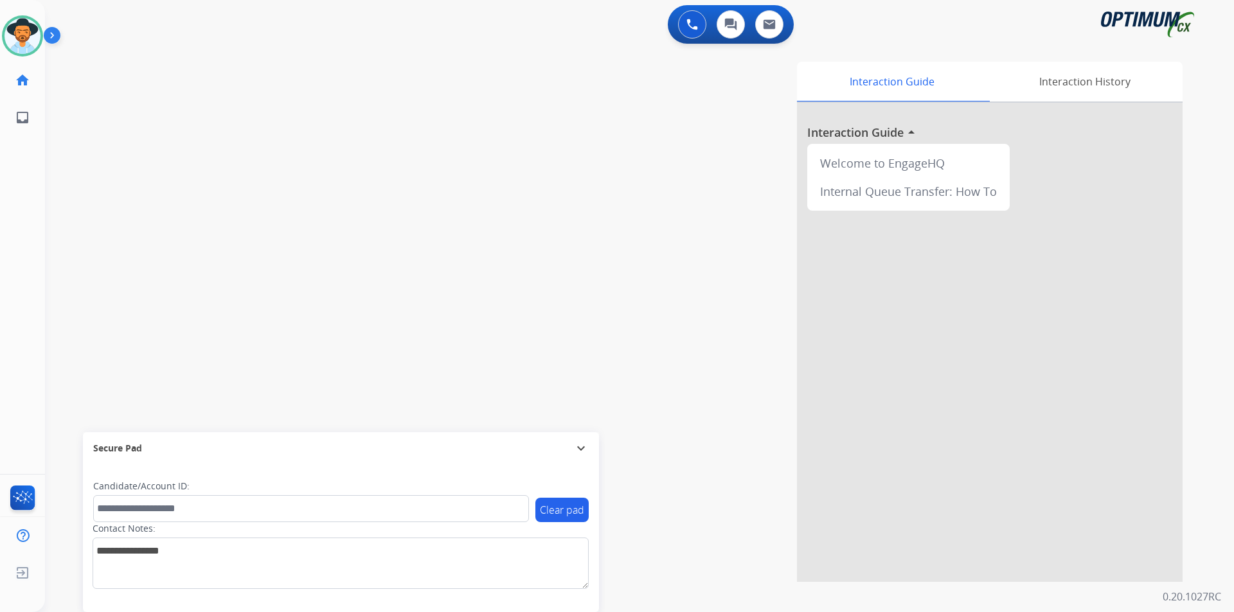
click at [398, 53] on div "swap_horiz Break voice bridge close_fullscreen Connect 3-Way Call merge_type Se…" at bounding box center [624, 314] width 1158 height 536
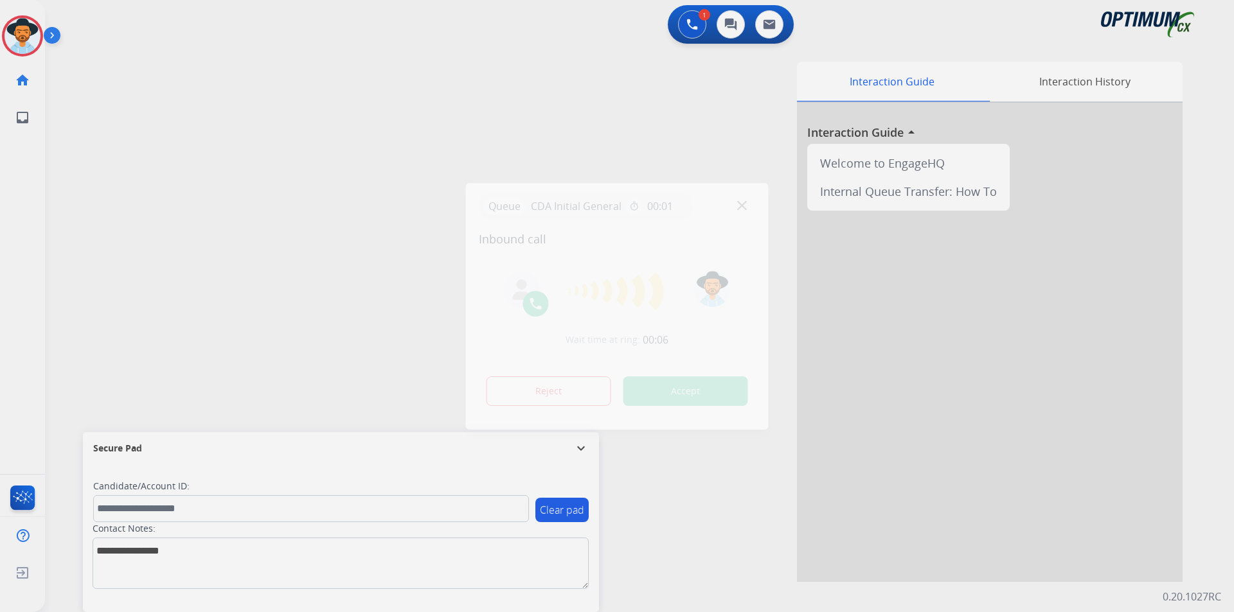
click at [408, 139] on div at bounding box center [617, 306] width 1234 height 612
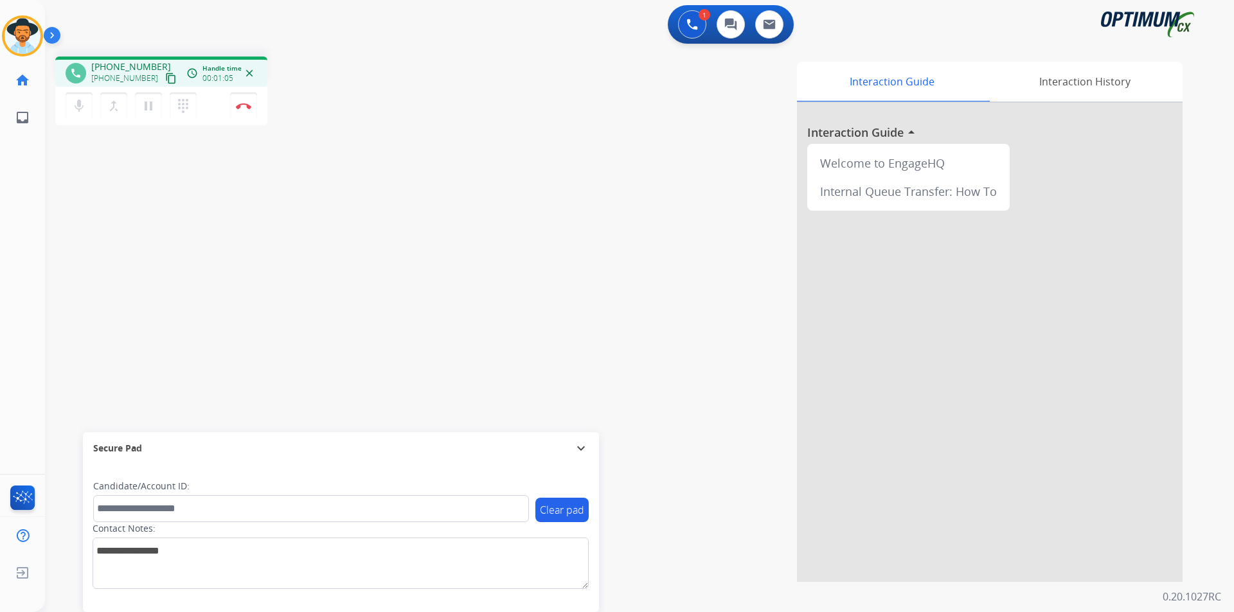
click at [122, 61] on span "+14438650930" at bounding box center [131, 66] width 80 height 13
copy span "14438650930"
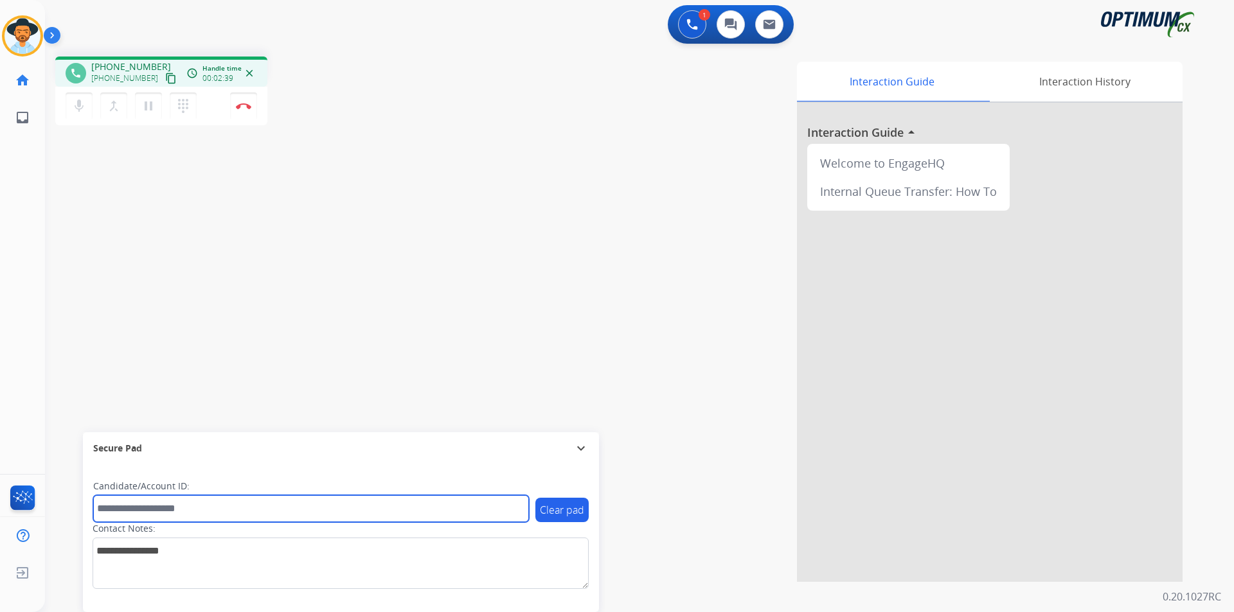
click at [303, 510] on input "text" at bounding box center [311, 508] width 436 height 27
paste input "**********"
type input "**********"
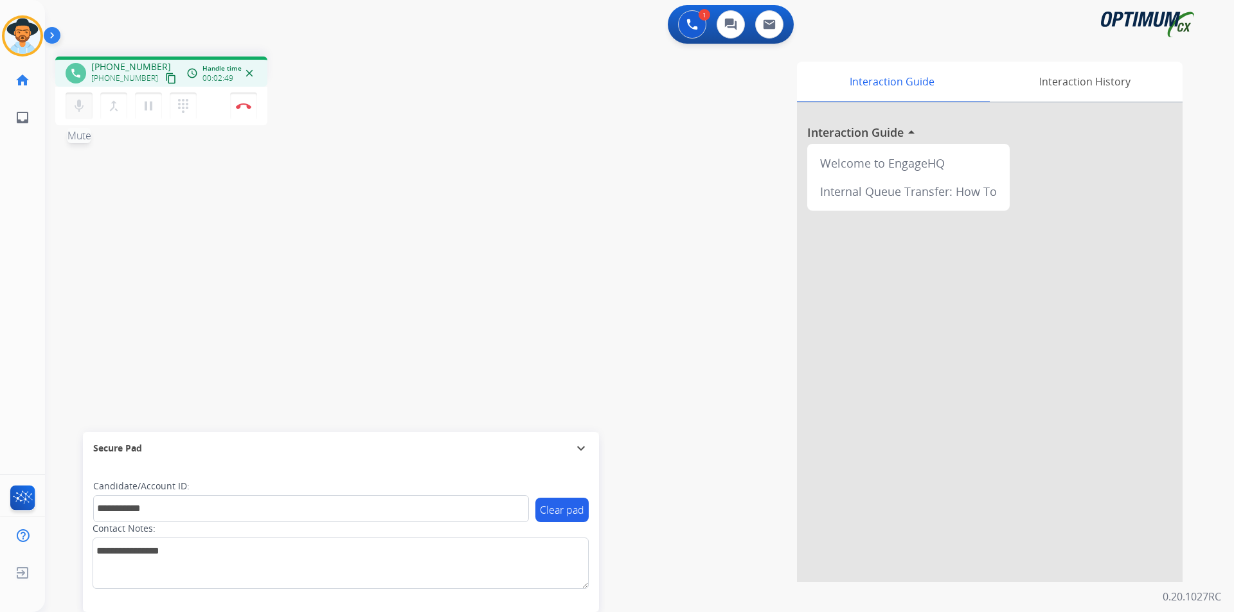
click at [69, 112] on button "mic Mute" at bounding box center [79, 106] width 27 height 27
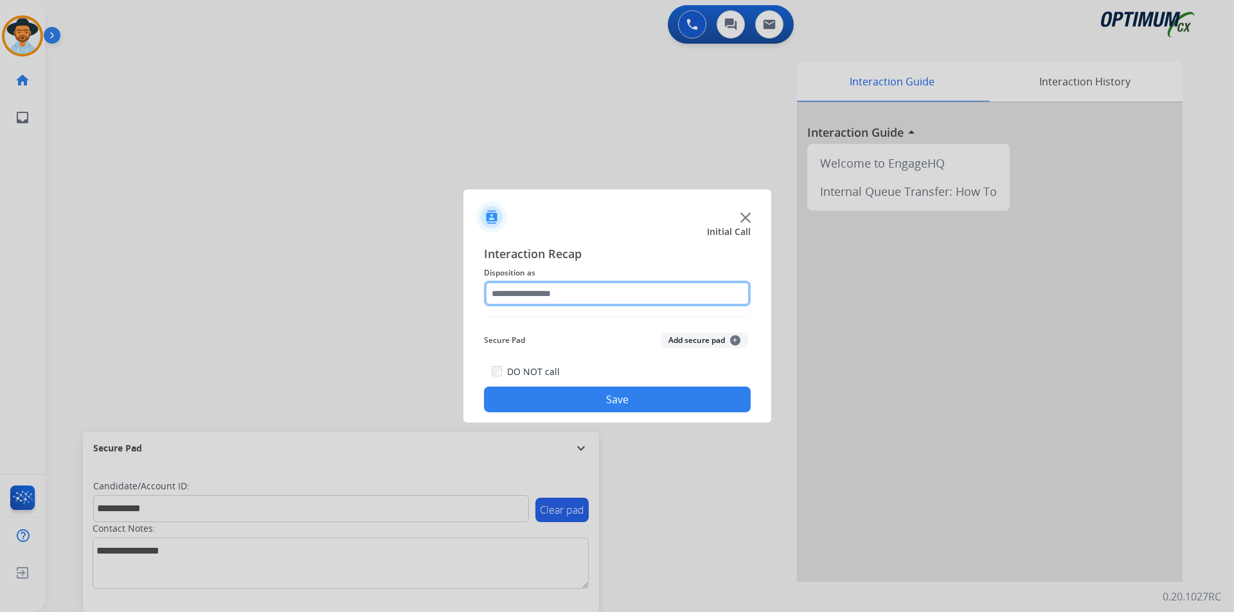
click at [568, 290] on input "text" at bounding box center [617, 294] width 267 height 26
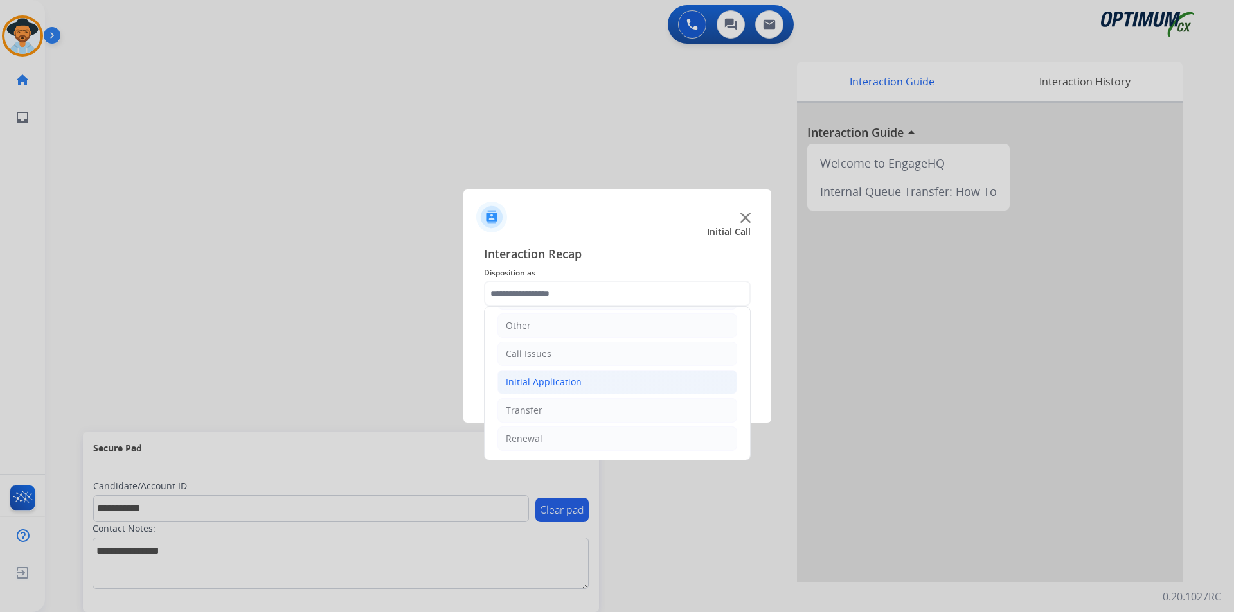
click at [599, 385] on li "Initial Application" at bounding box center [617, 382] width 240 height 24
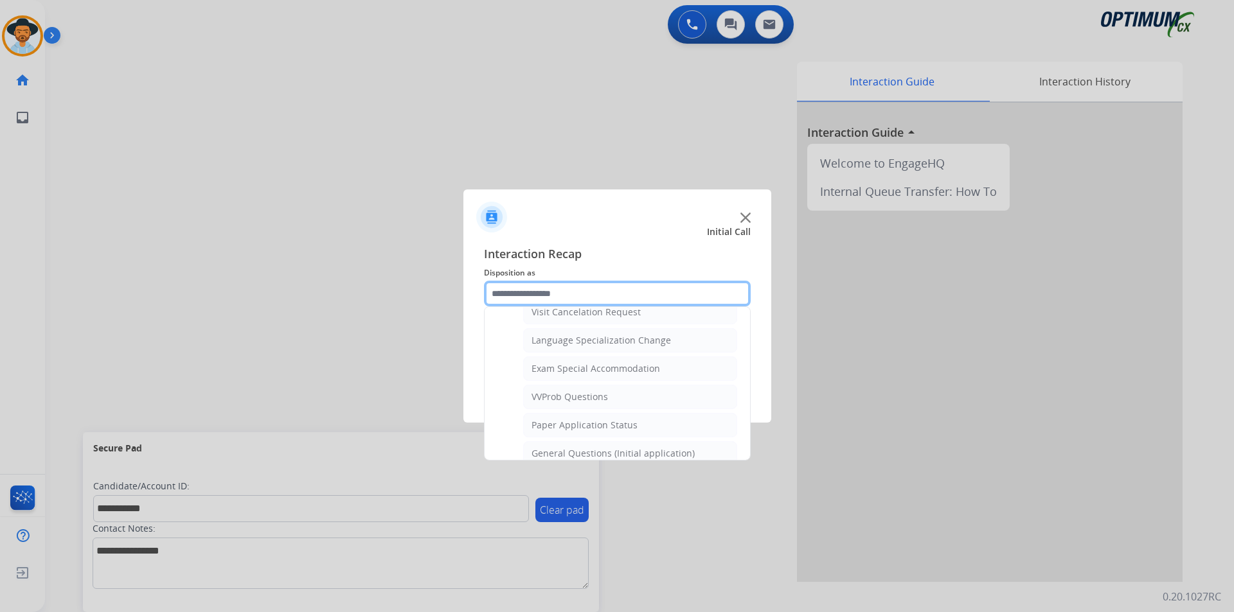
scroll to position [730, 0]
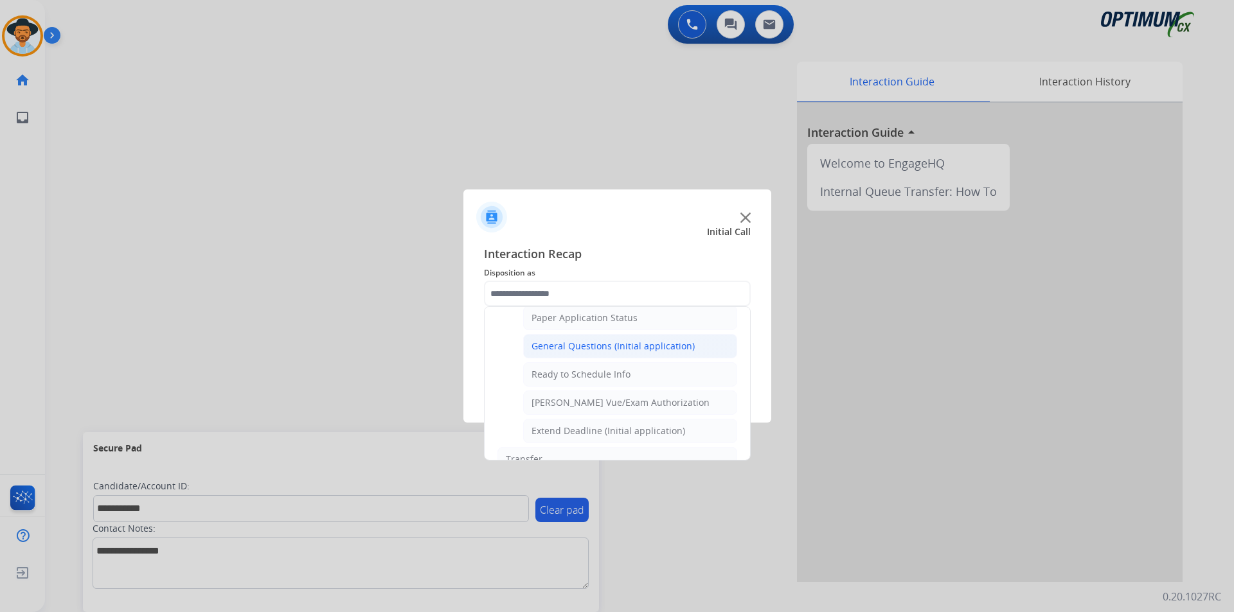
click at [618, 353] on div "General Questions (Initial application)" at bounding box center [612, 346] width 163 height 13
type input "**********"
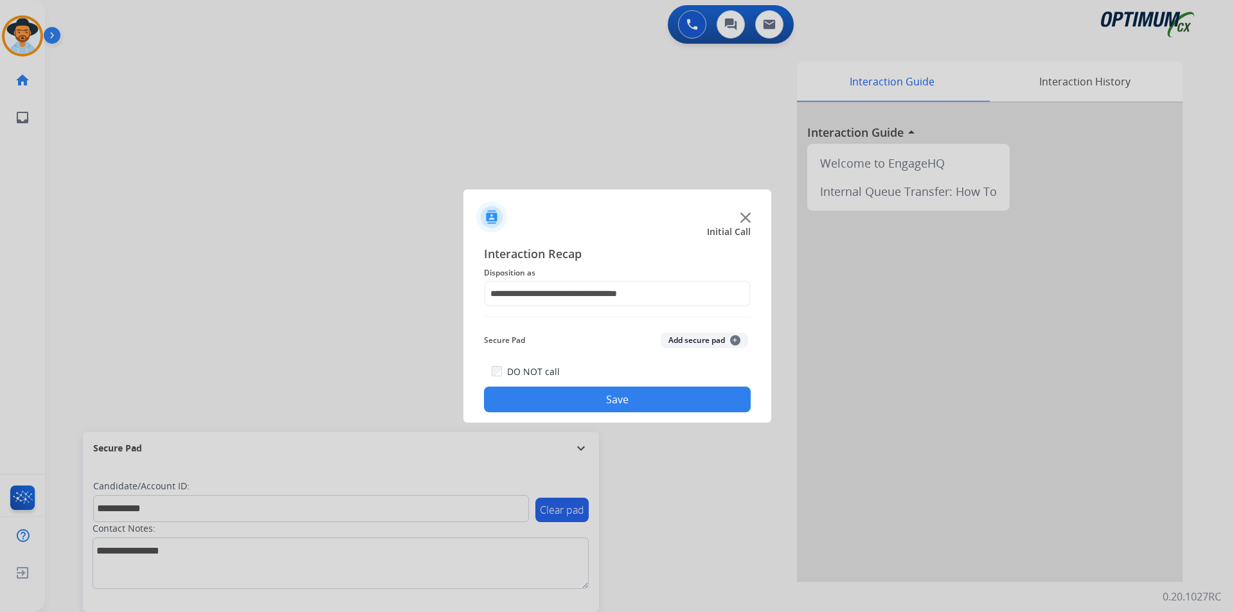
click at [589, 397] on button "Save" at bounding box center [617, 400] width 267 height 26
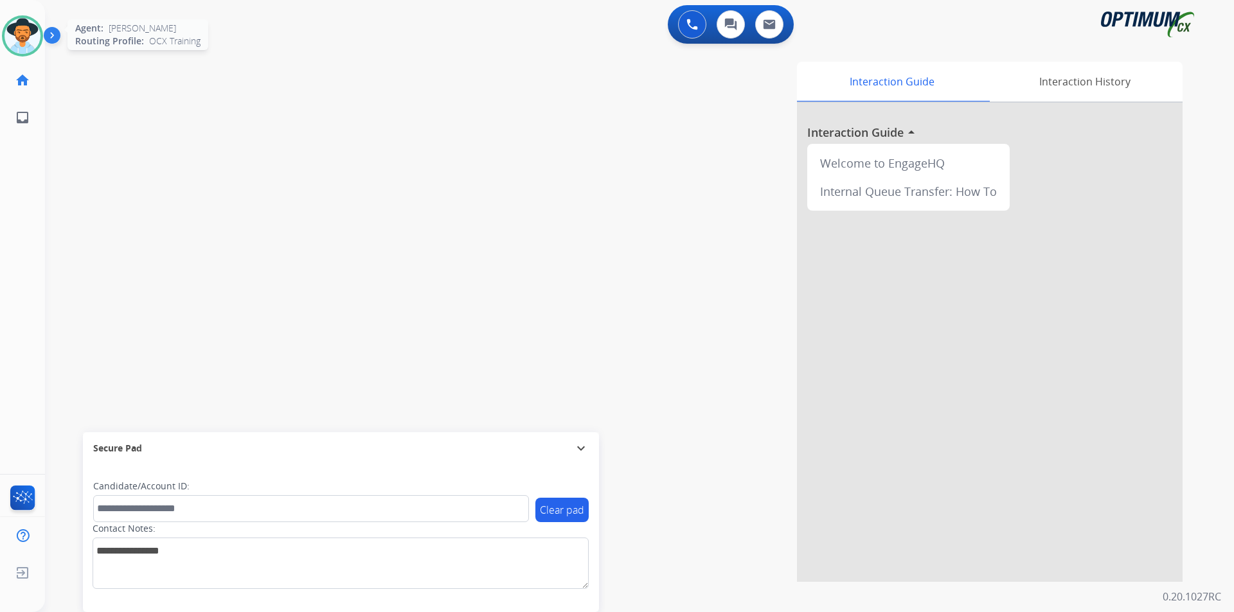
click at [24, 27] on img at bounding box center [22, 36] width 36 height 36
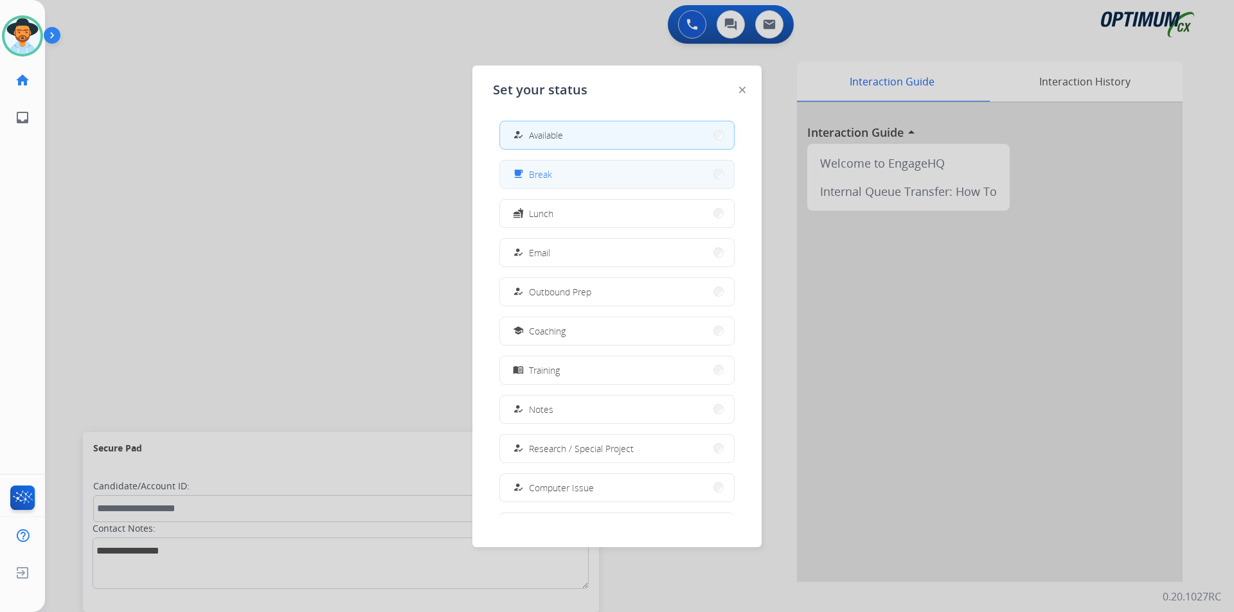
click at [548, 167] on div "free_breakfast Break" at bounding box center [531, 173] width 42 height 15
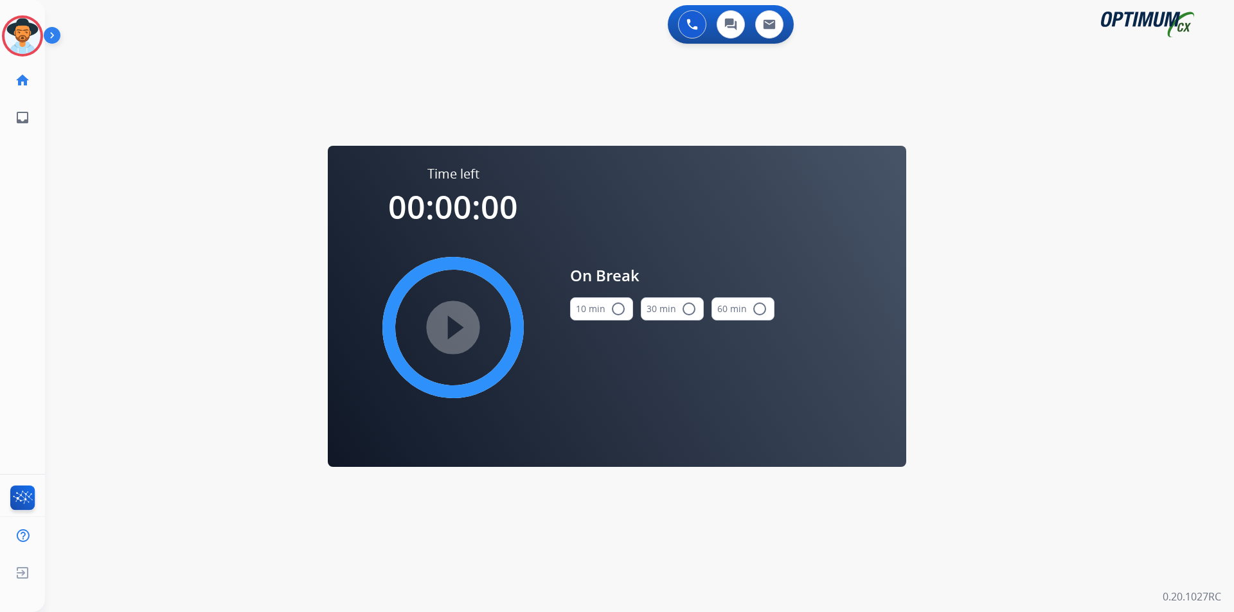
click at [623, 312] on mat-icon "radio_button_unchecked" at bounding box center [617, 308] width 15 height 15
click at [456, 321] on mat-icon "play_circle_filled" at bounding box center [452, 327] width 15 height 15
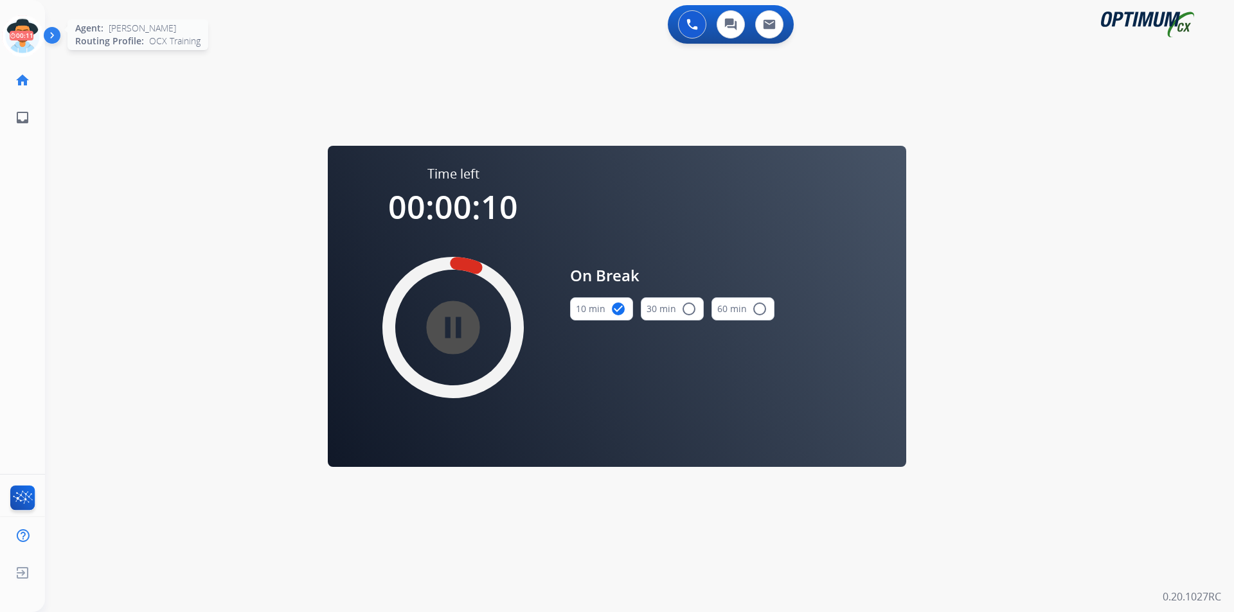
click at [34, 36] on icon at bounding box center [23, 36] width 42 height 42
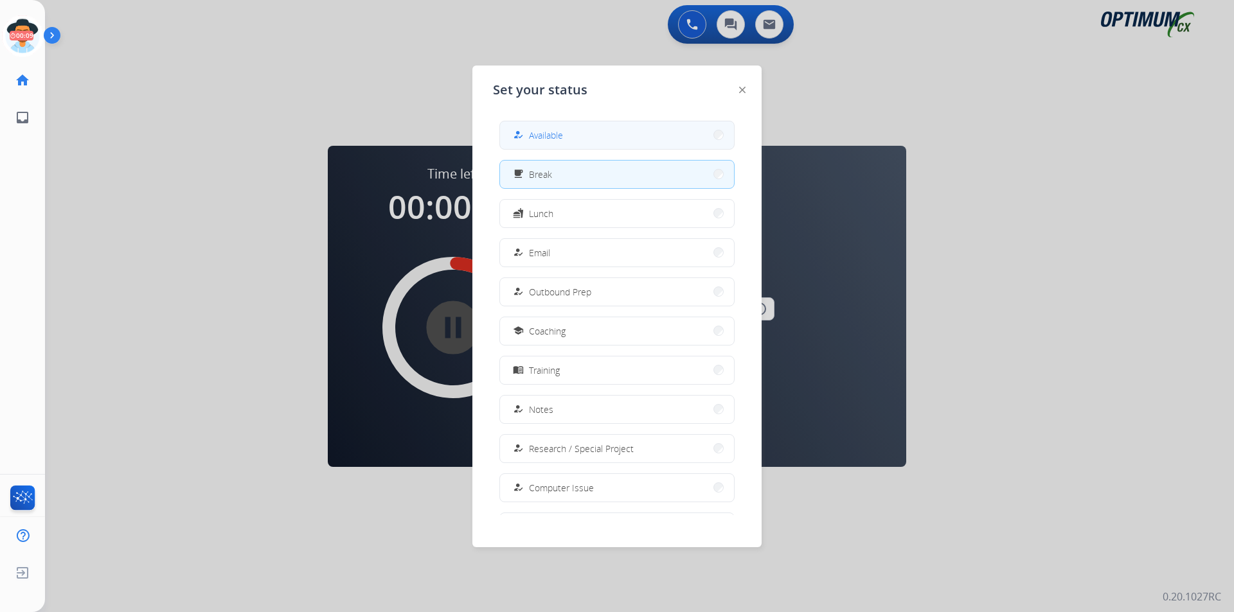
click at [548, 146] on button "how_to_reg Available" at bounding box center [617, 135] width 234 height 28
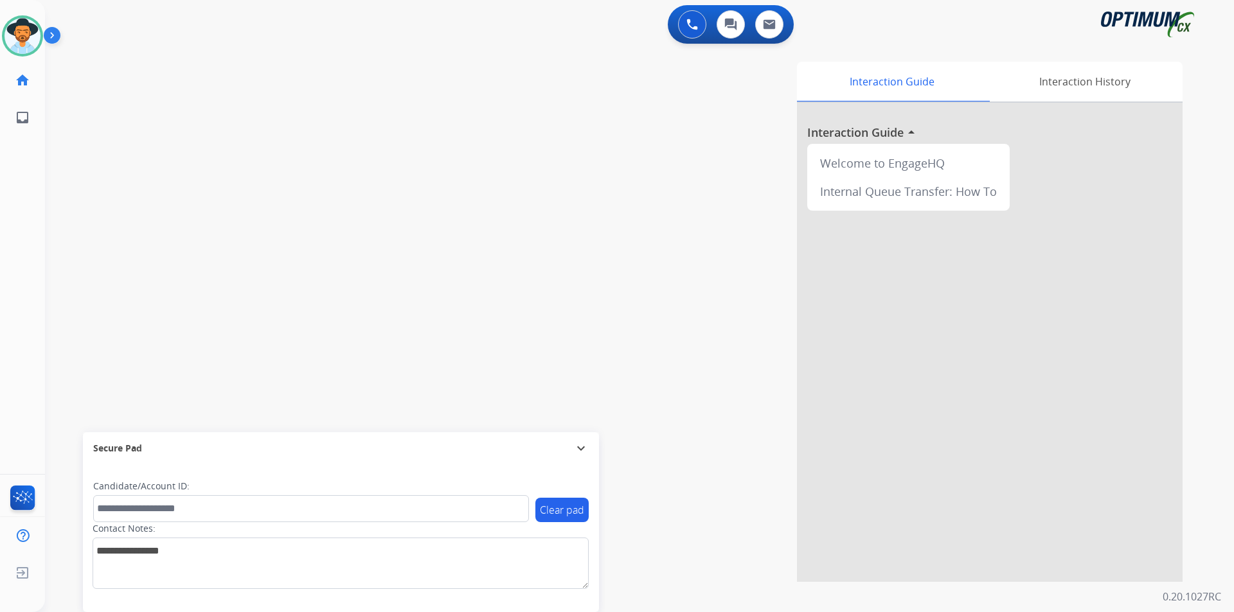
drag, startPoint x: 548, startPoint y: 146, endPoint x: 548, endPoint y: 132, distance: 13.5
click at [617, 127] on div at bounding box center [617, 306] width 1234 height 612
click at [467, 98] on div "Interaction Guide Interaction History Interaction Guide arrow_drop_up Welcome t…" at bounding box center [803, 322] width 757 height 521
click at [135, 65] on span "+18625790735" at bounding box center [131, 66] width 80 height 13
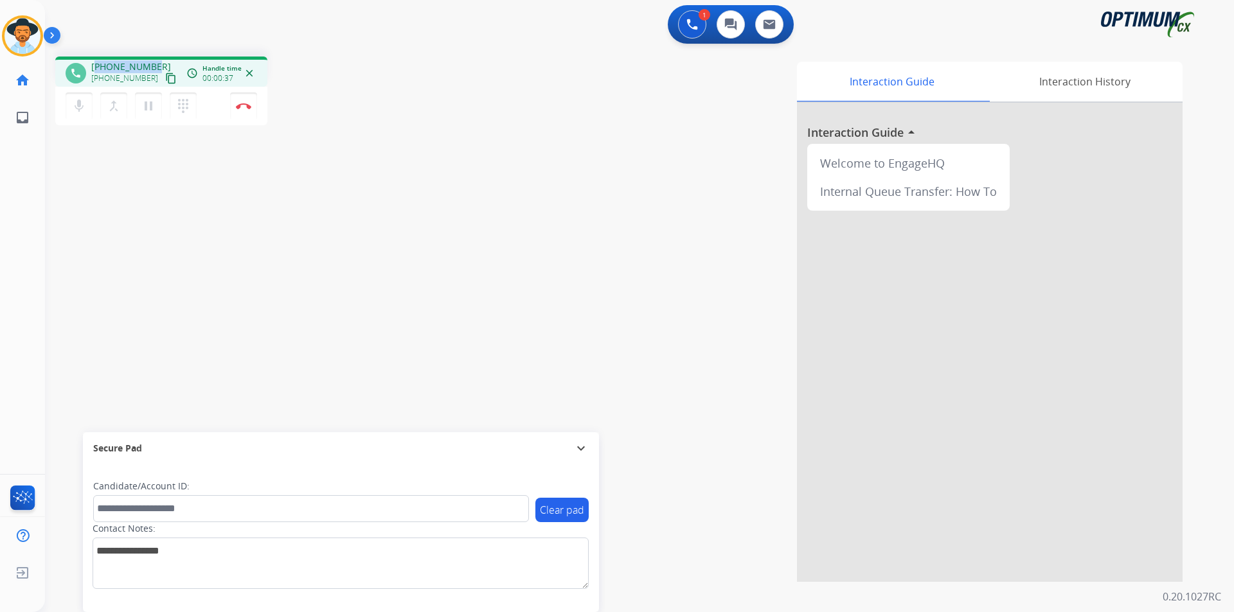
copy span "18625790735"
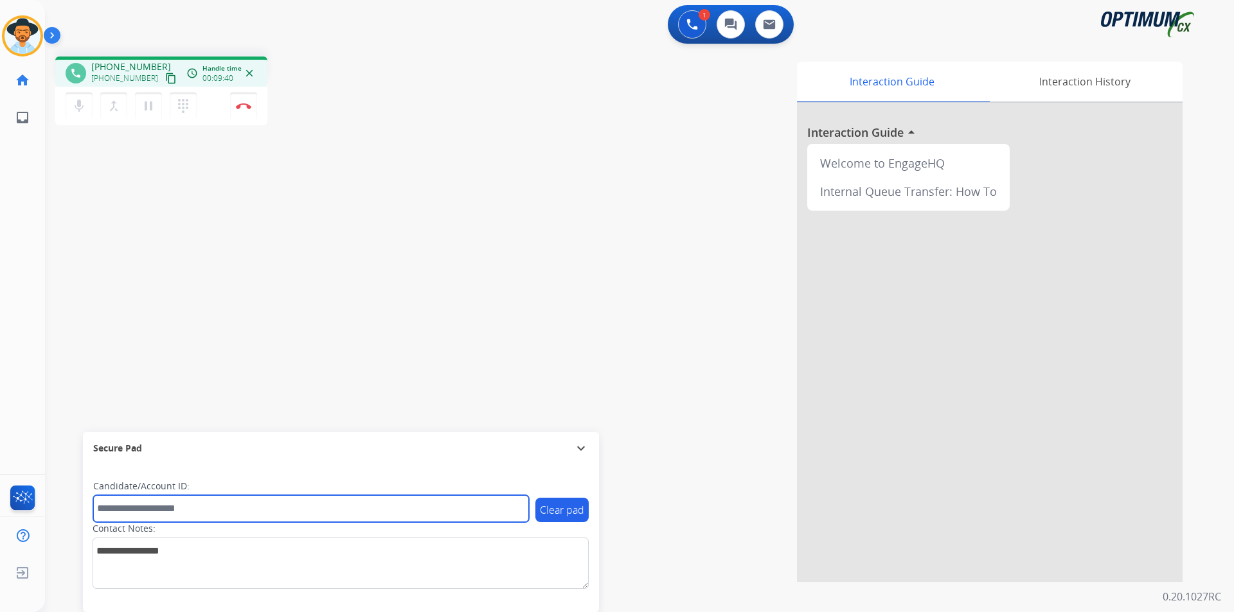
click at [225, 508] on input "text" at bounding box center [311, 508] width 436 height 27
paste input "**********"
type input "**********"
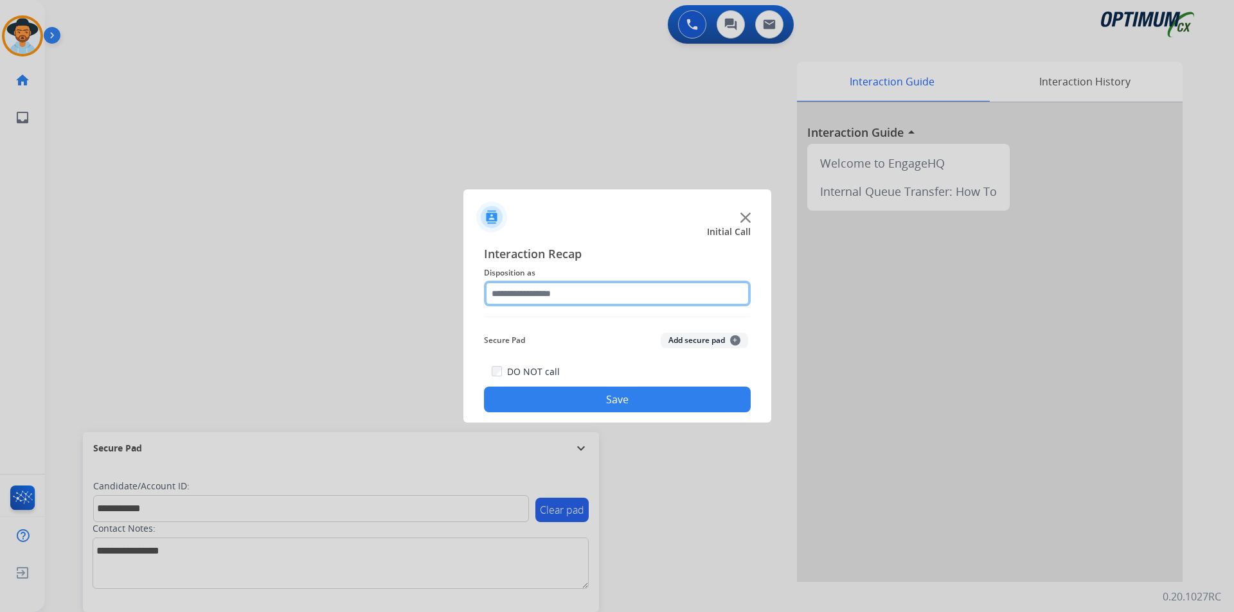
click at [611, 286] on input "text" at bounding box center [617, 294] width 267 height 26
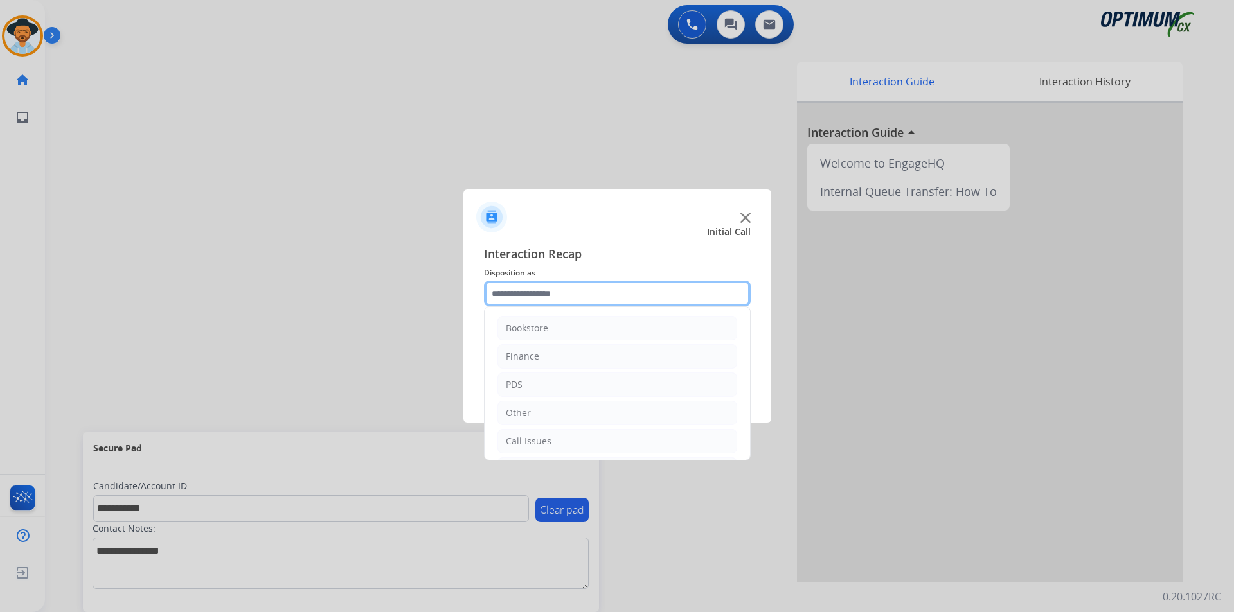
scroll to position [87, 0]
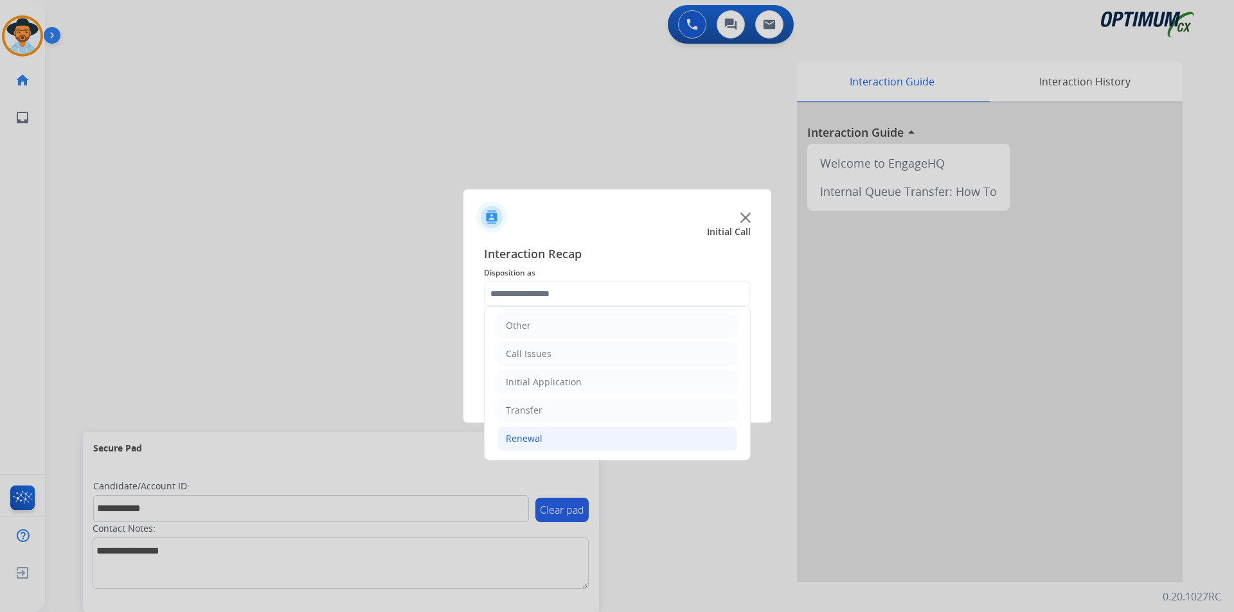
click at [537, 436] on div "Renewal" at bounding box center [524, 438] width 37 height 13
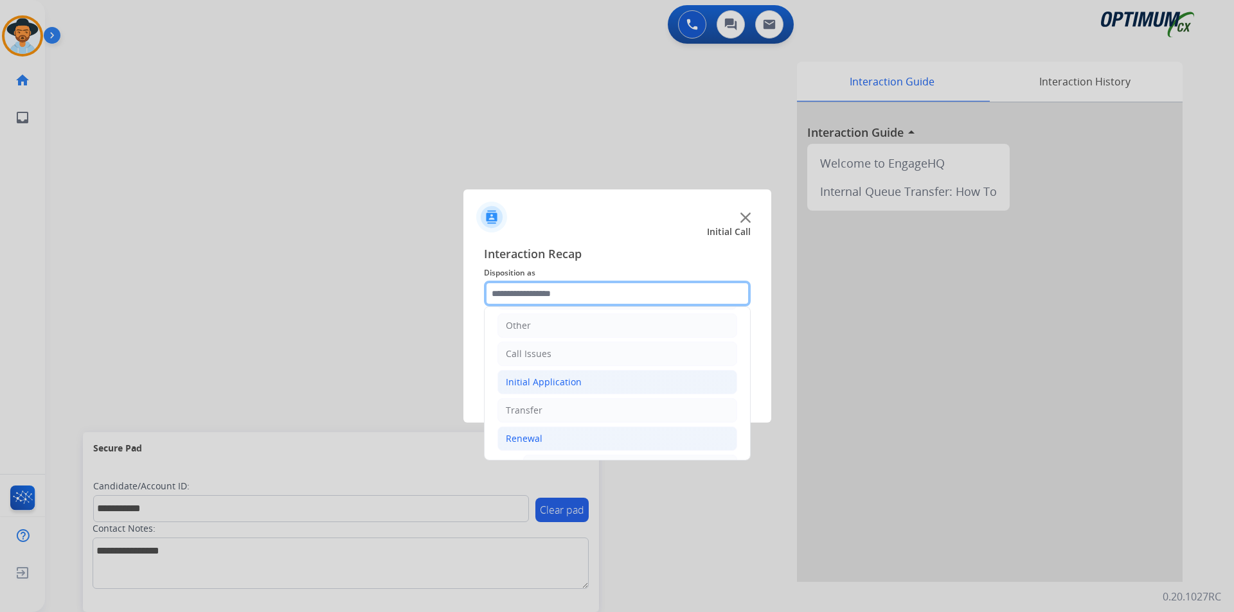
scroll to position [301, 0]
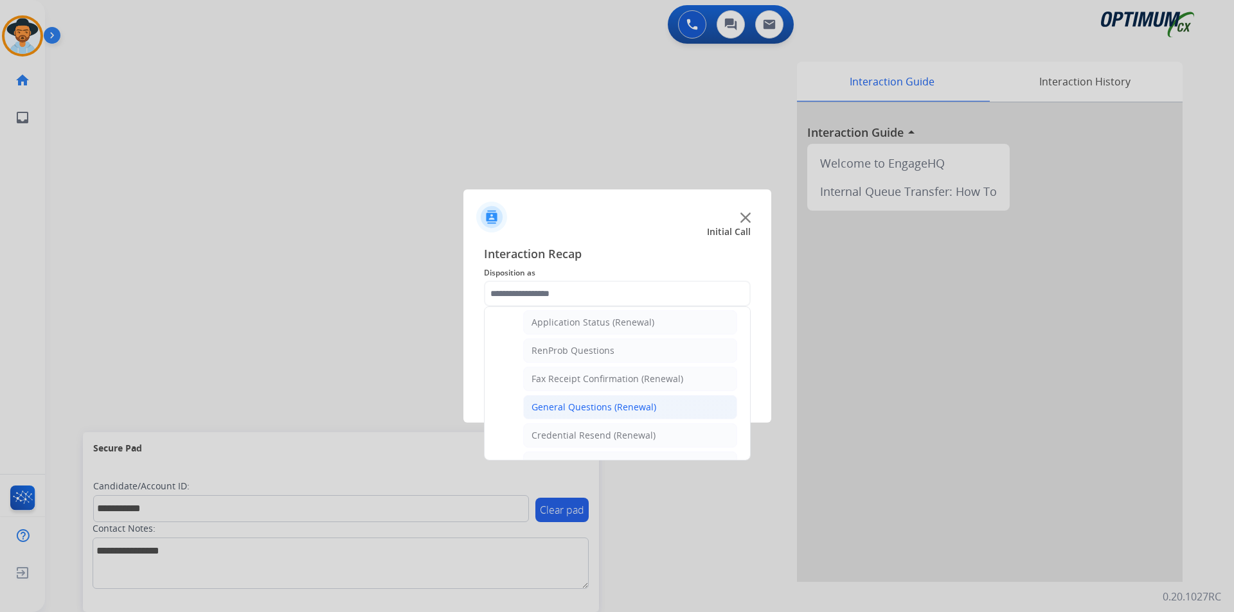
click at [605, 404] on div "General Questions (Renewal)" at bounding box center [593, 407] width 125 height 13
type input "**********"
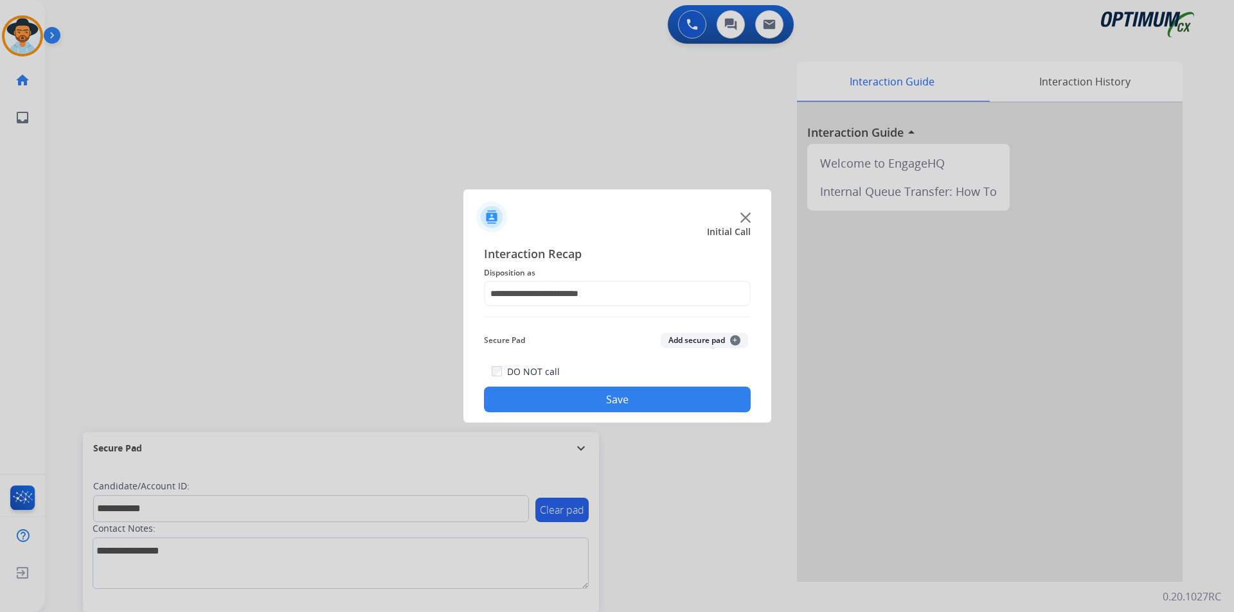
click at [588, 398] on button "Save" at bounding box center [617, 400] width 267 height 26
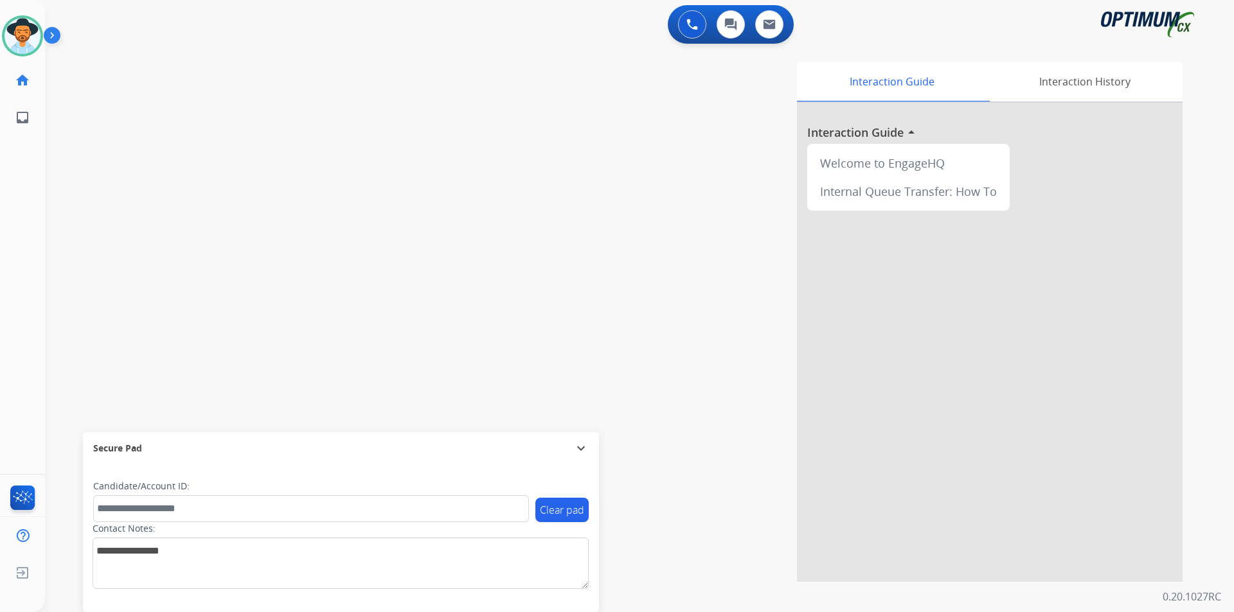
click at [698, 297] on div "Interaction Guide Interaction History Interaction Guide arrow_drop_up Welcome t…" at bounding box center [803, 322] width 757 height 521
click at [0, 39] on div "Luis Coaching Edit Avatar Agent: Luis Routing Profile: OCX Training" at bounding box center [22, 35] width 45 height 41
click at [28, 41] on img at bounding box center [22, 36] width 36 height 36
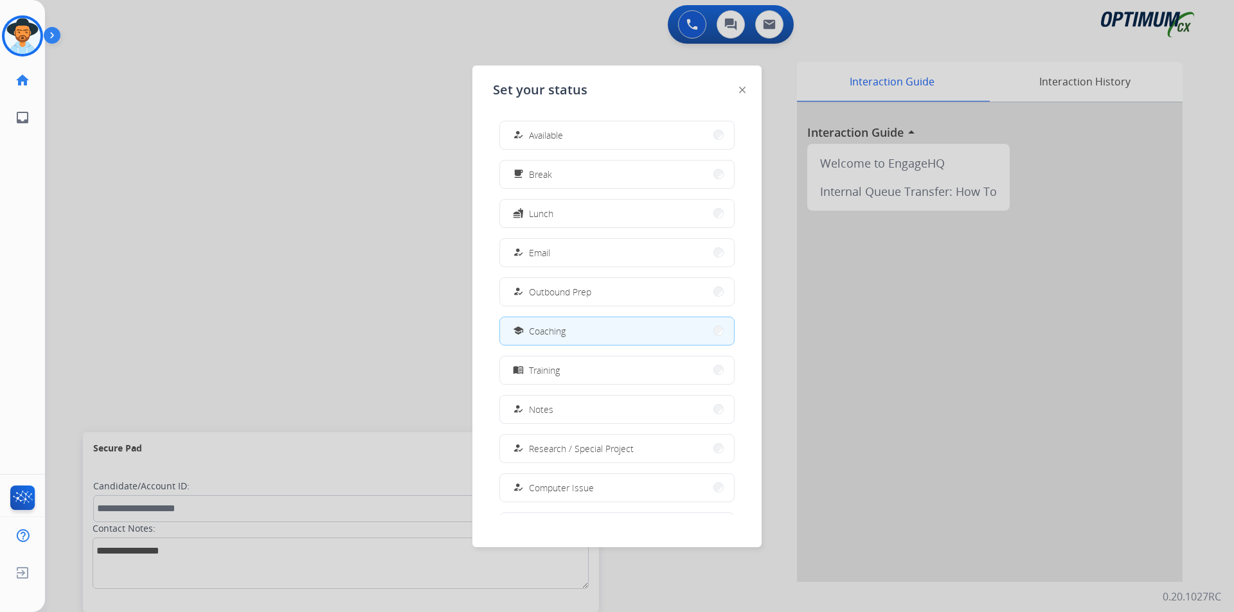
click at [414, 114] on div at bounding box center [617, 306] width 1234 height 612
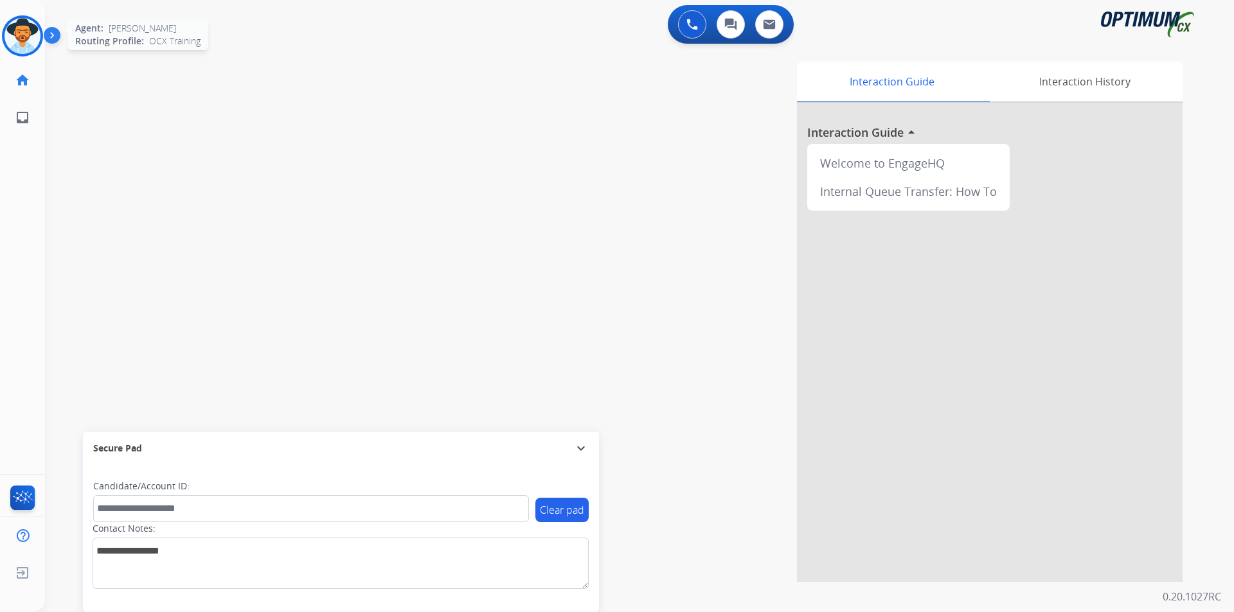
click at [19, 35] on img at bounding box center [22, 36] width 36 height 36
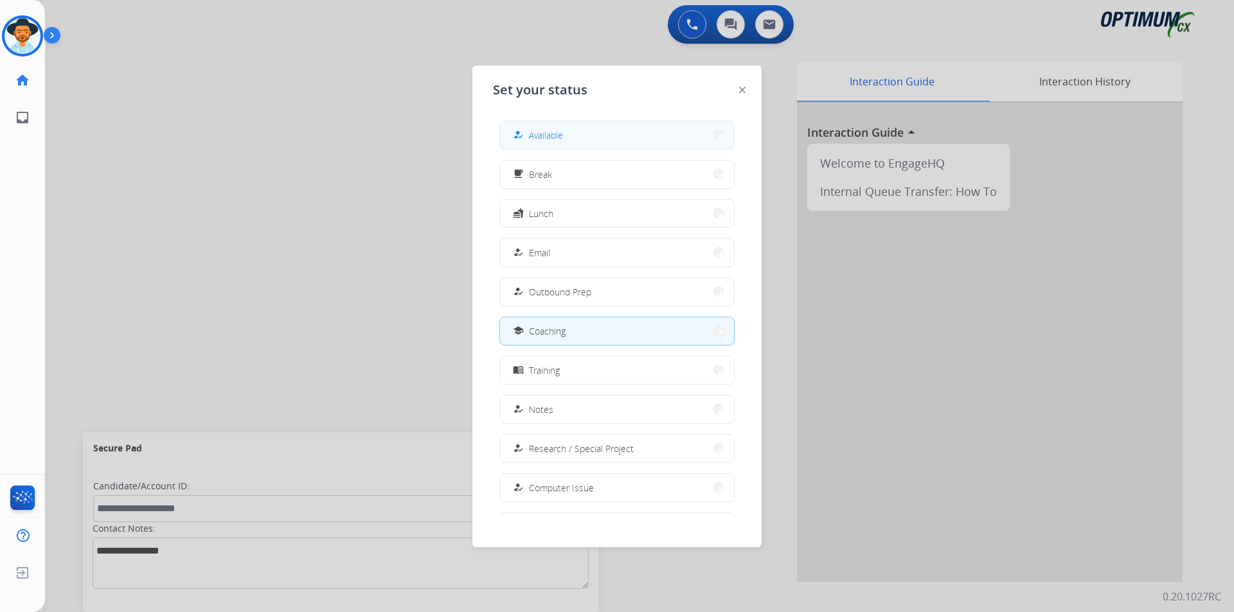
click at [583, 139] on button "how_to_reg Available" at bounding box center [617, 135] width 234 height 28
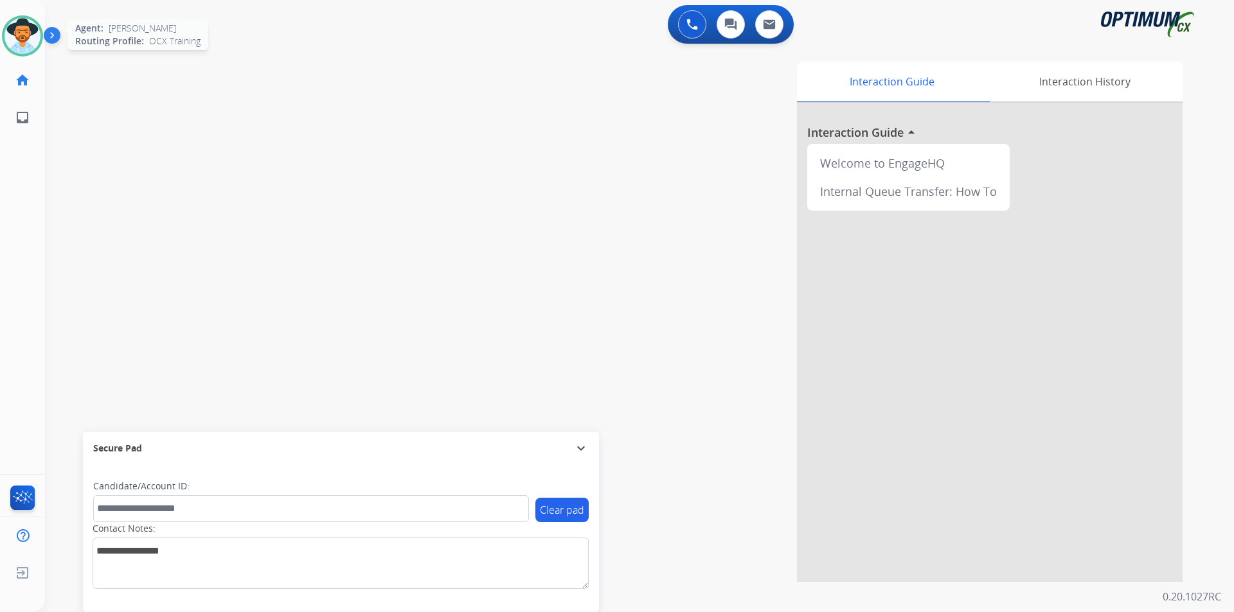
click at [15, 32] on img at bounding box center [22, 36] width 36 height 36
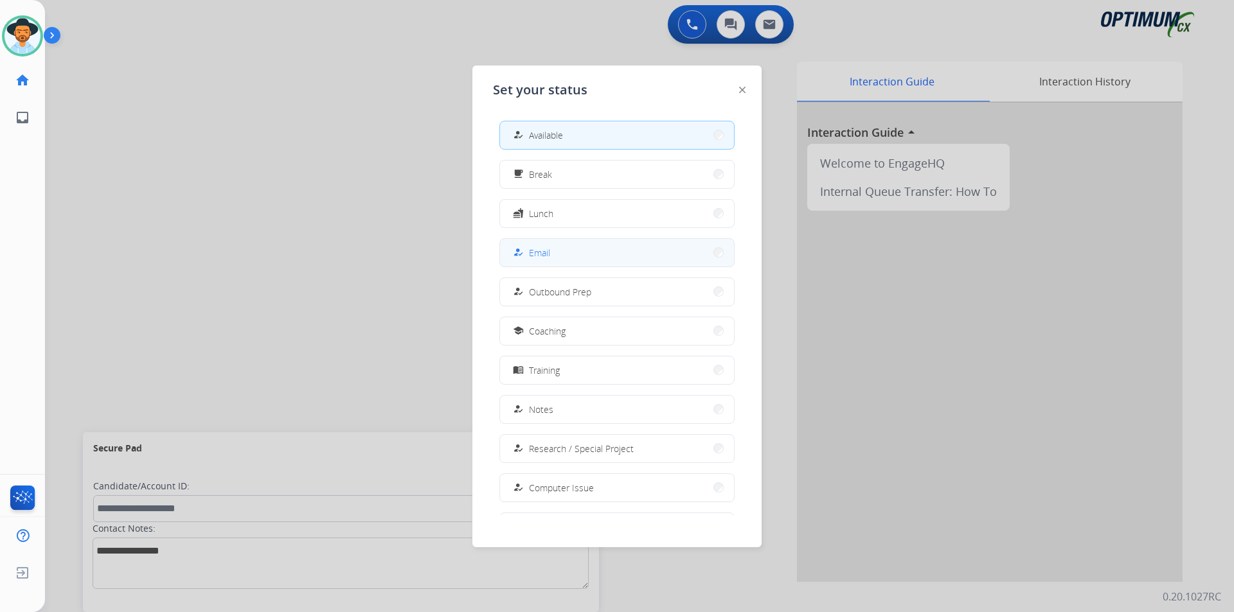
scroll to position [121, 0]
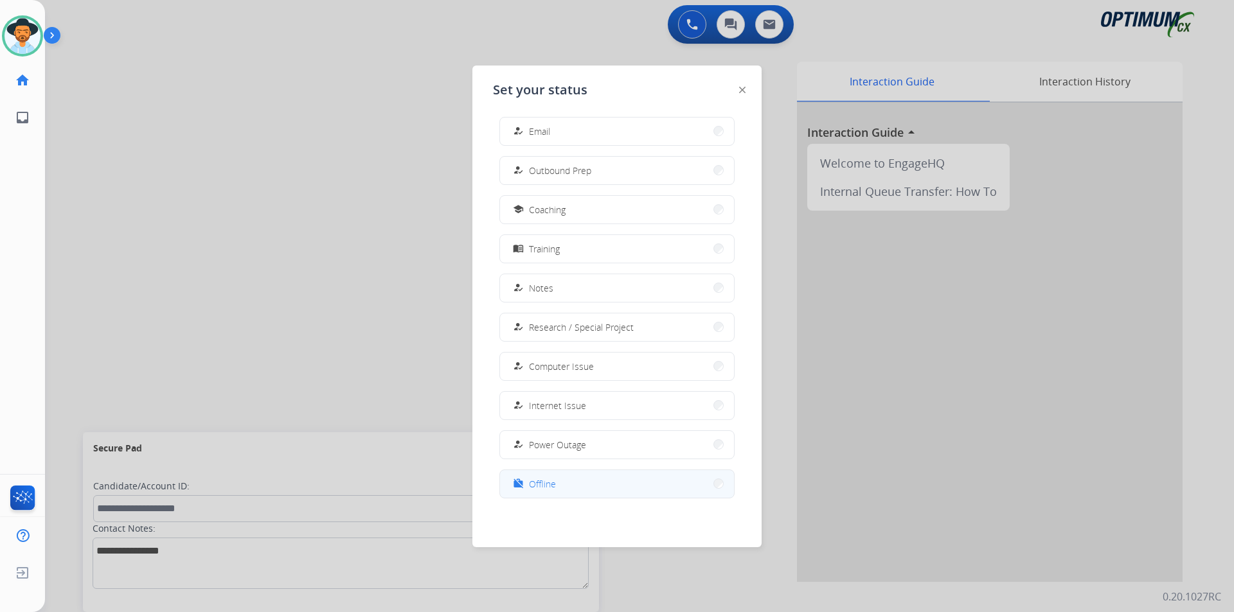
click at [560, 481] on button "work_off Offline" at bounding box center [617, 484] width 234 height 28
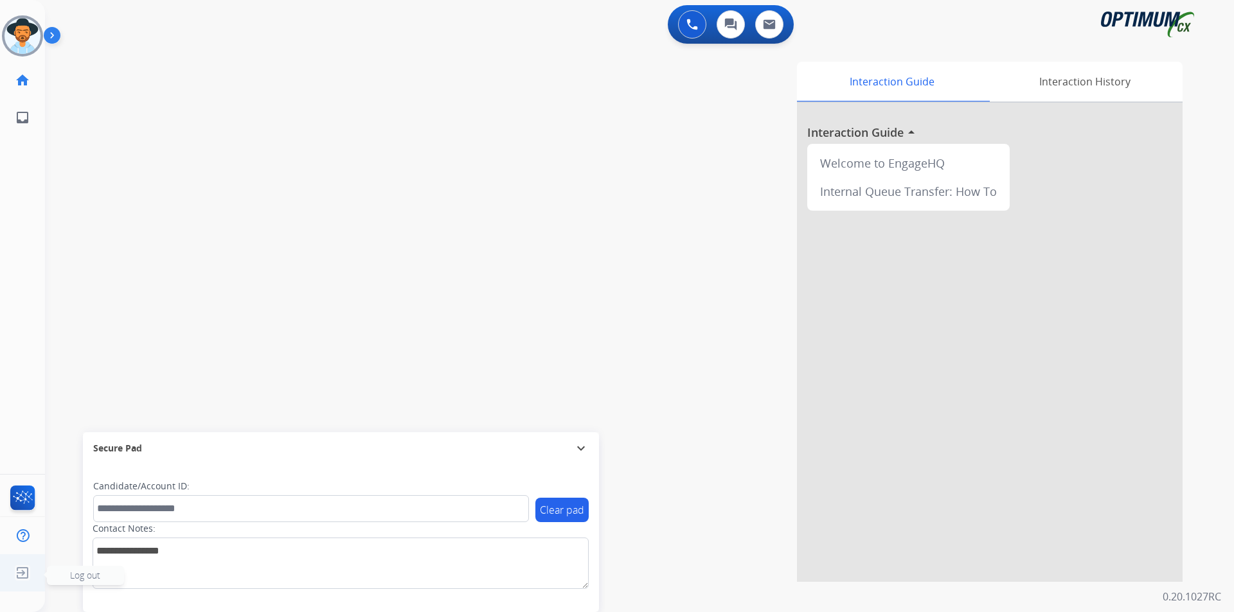
click at [21, 573] on img at bounding box center [22, 573] width 23 height 24
